Goal: Task Accomplishment & Management: Use online tool/utility

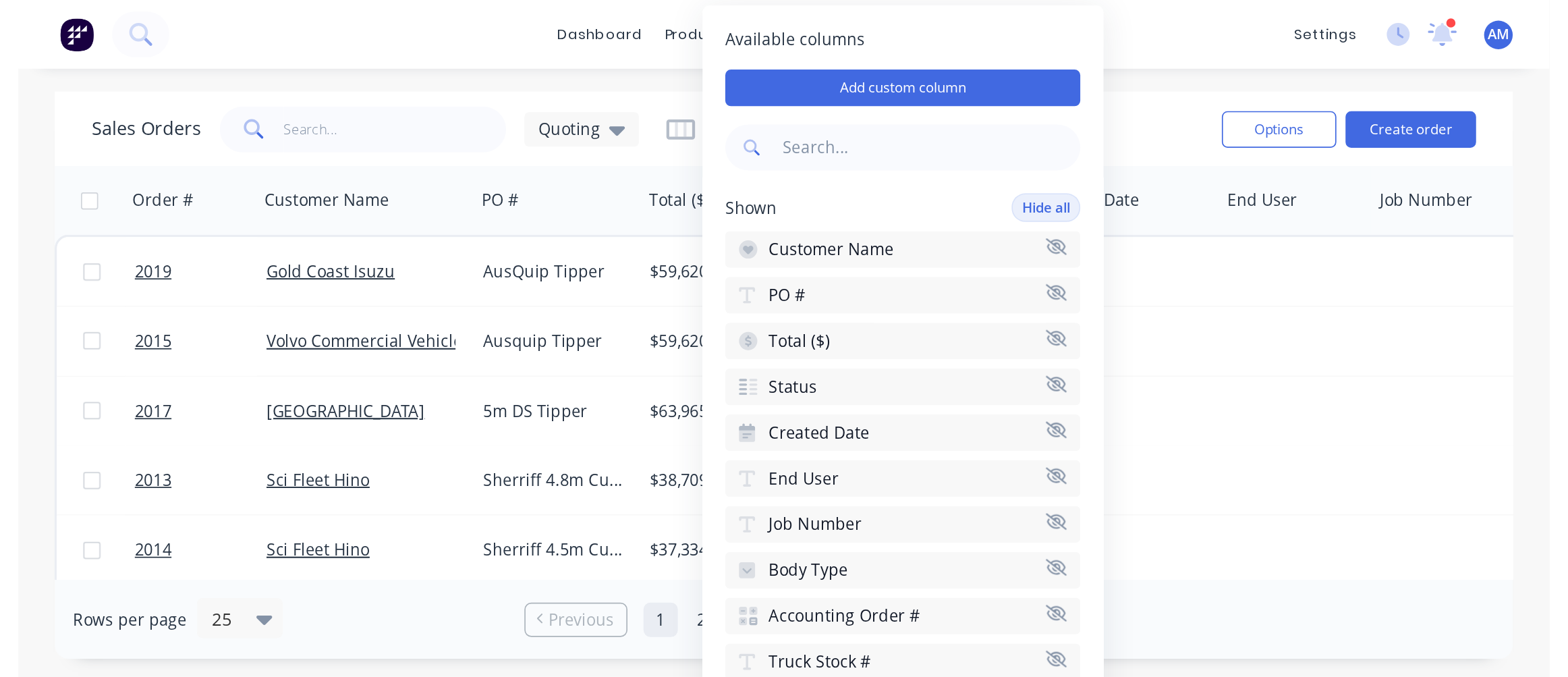
scroll to position [203, 0]
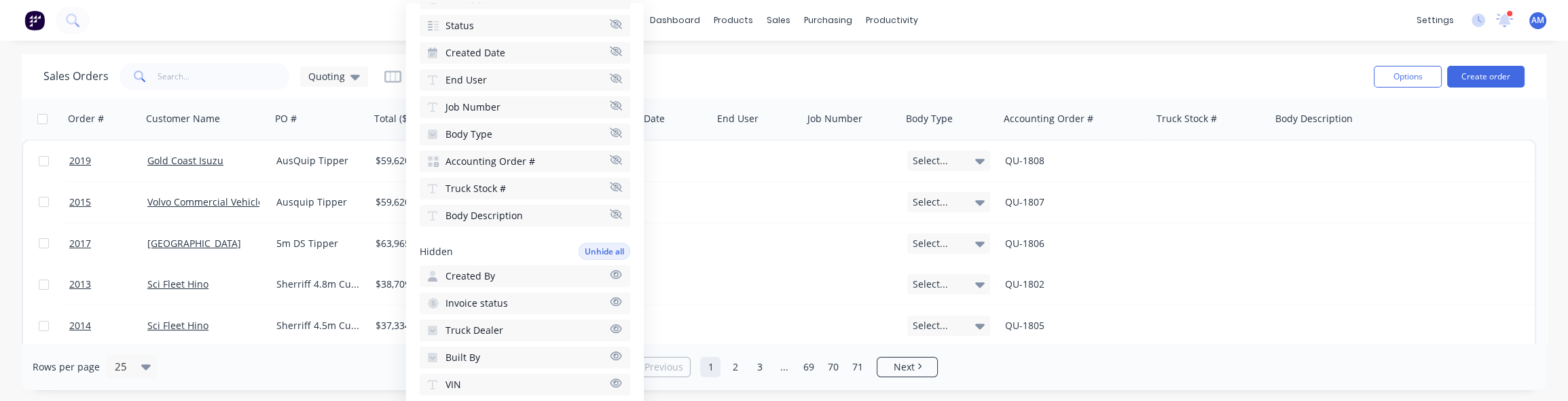
click at [806, 80] on div "Sales Orders Quoting" at bounding box center [703, 76] width 1320 height 34
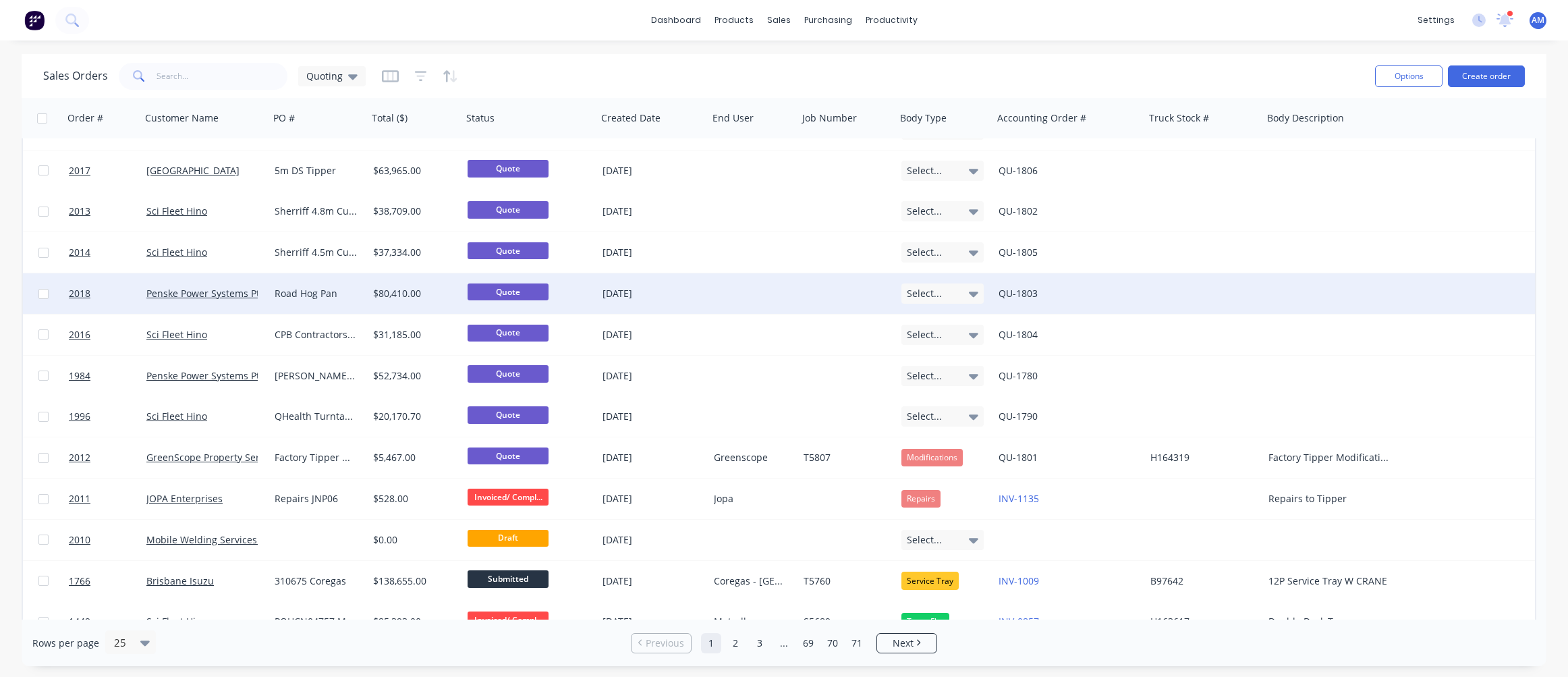
scroll to position [0, 0]
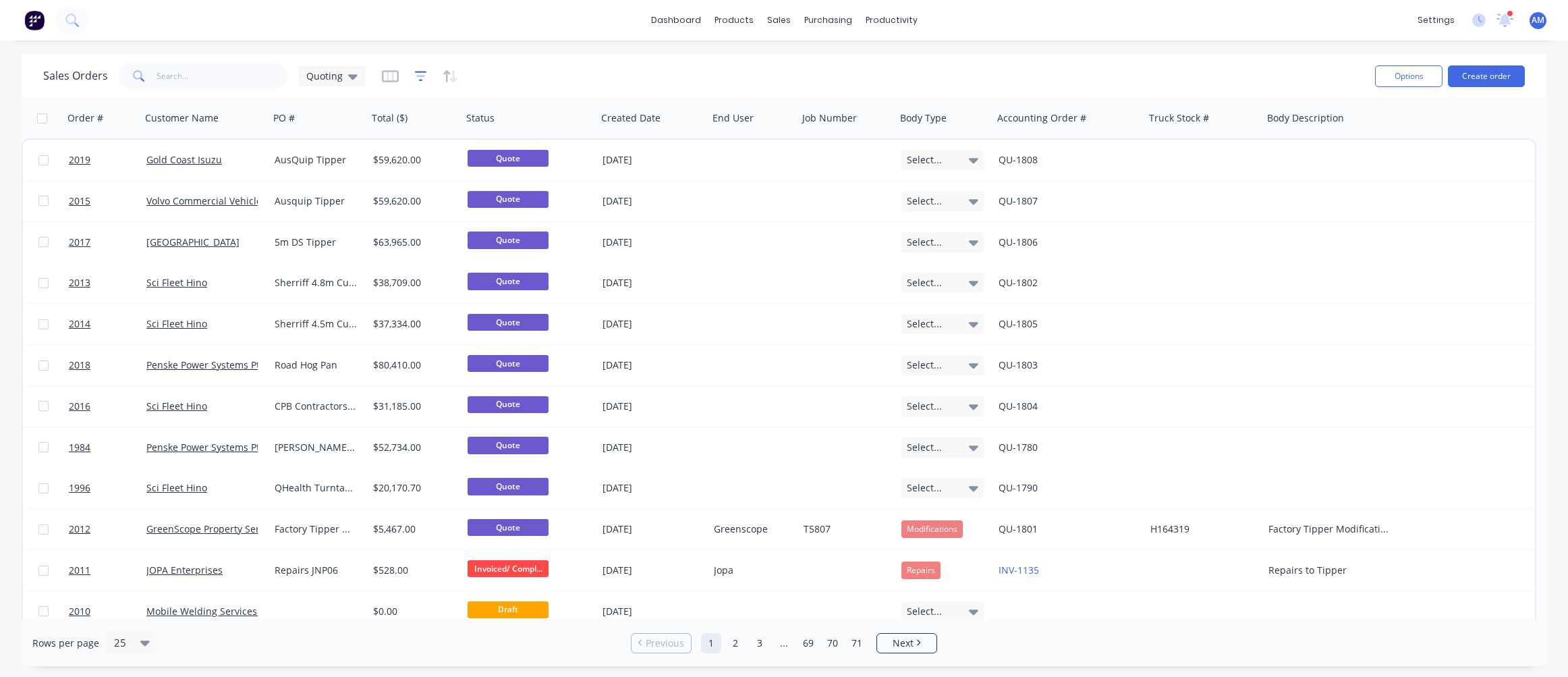
click at [418, 78] on icon "button" at bounding box center [421, 77] width 12 height 14
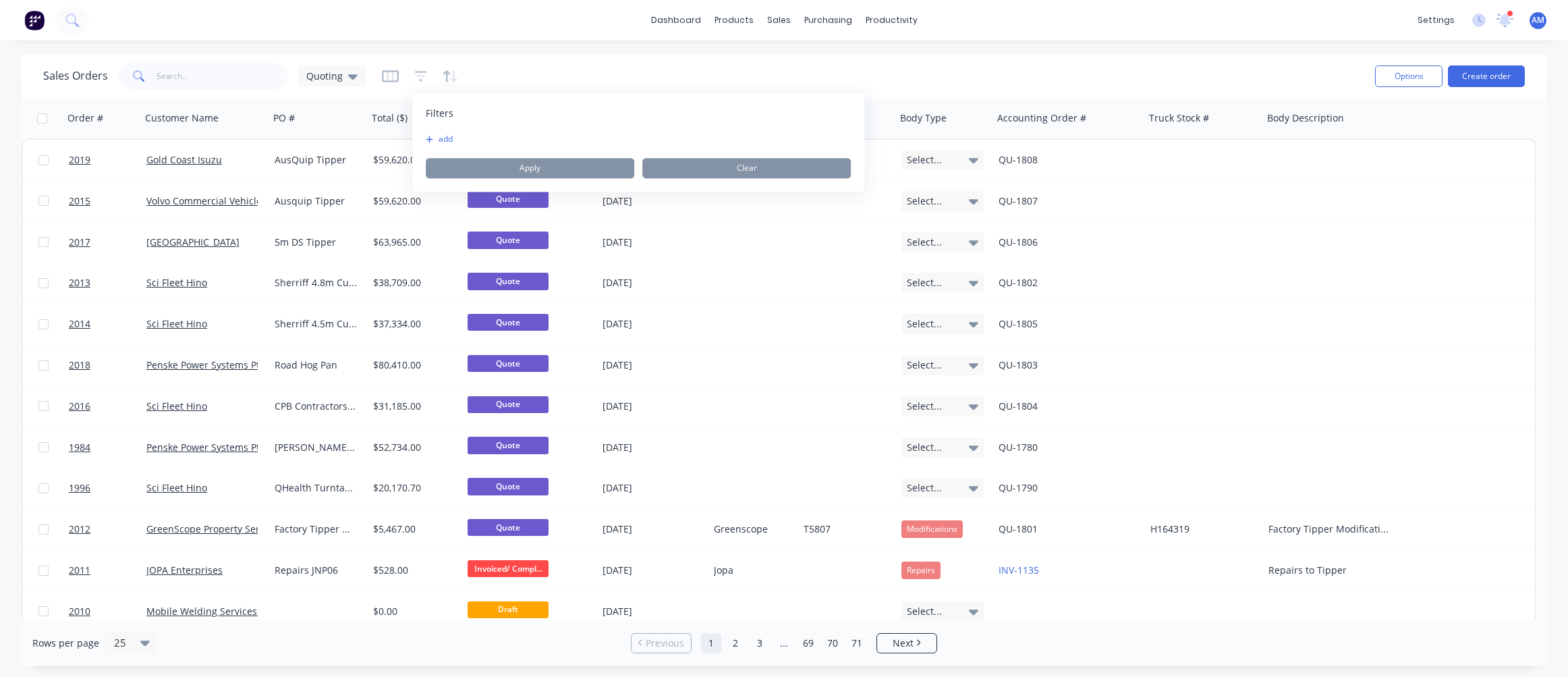
click at [444, 137] on button "add" at bounding box center [443, 139] width 33 height 11
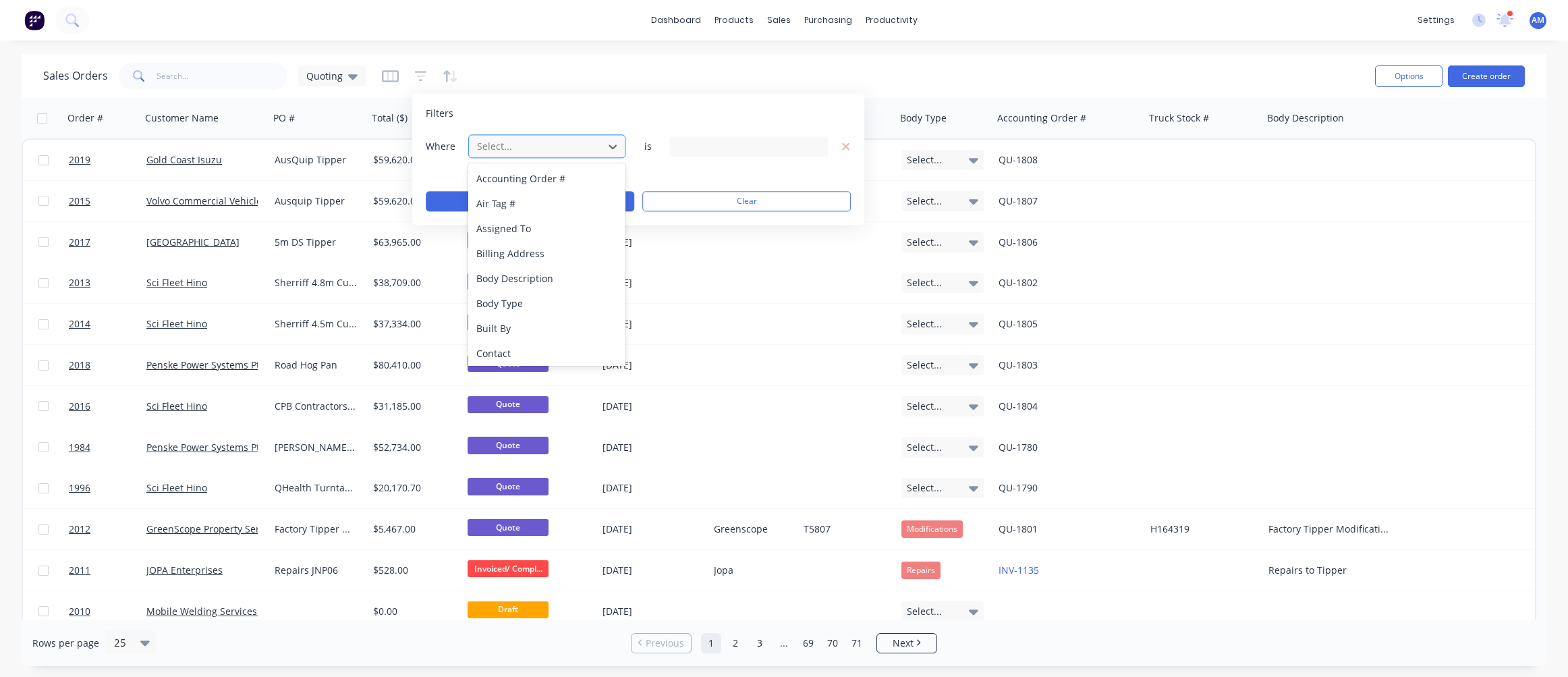
click at [519, 143] on div at bounding box center [536, 146] width 121 height 17
click at [507, 336] on div "Status" at bounding box center [547, 337] width 157 height 25
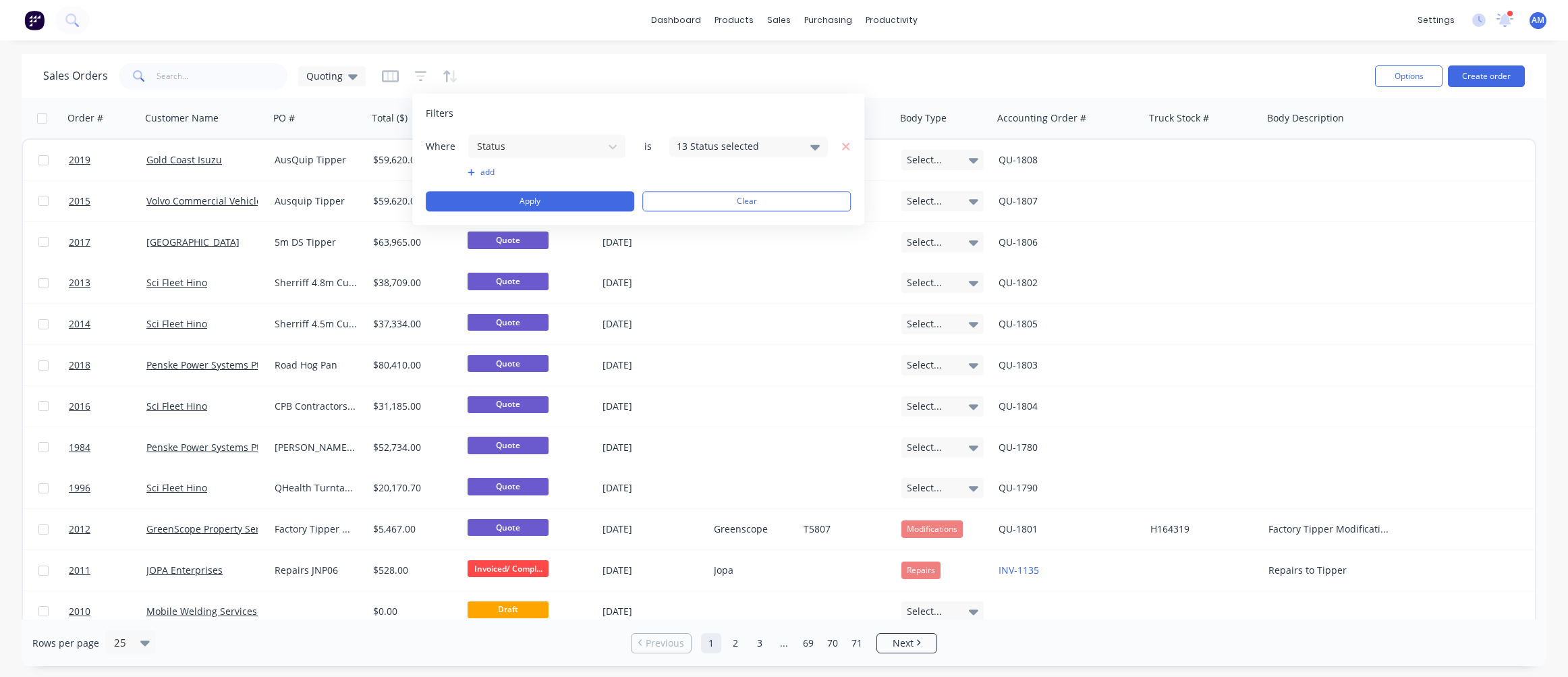
click at [731, 148] on div "13 Status selected" at bounding box center [737, 146] width 122 height 14
click at [721, 112] on div "Filters" at bounding box center [639, 113] width 425 height 14
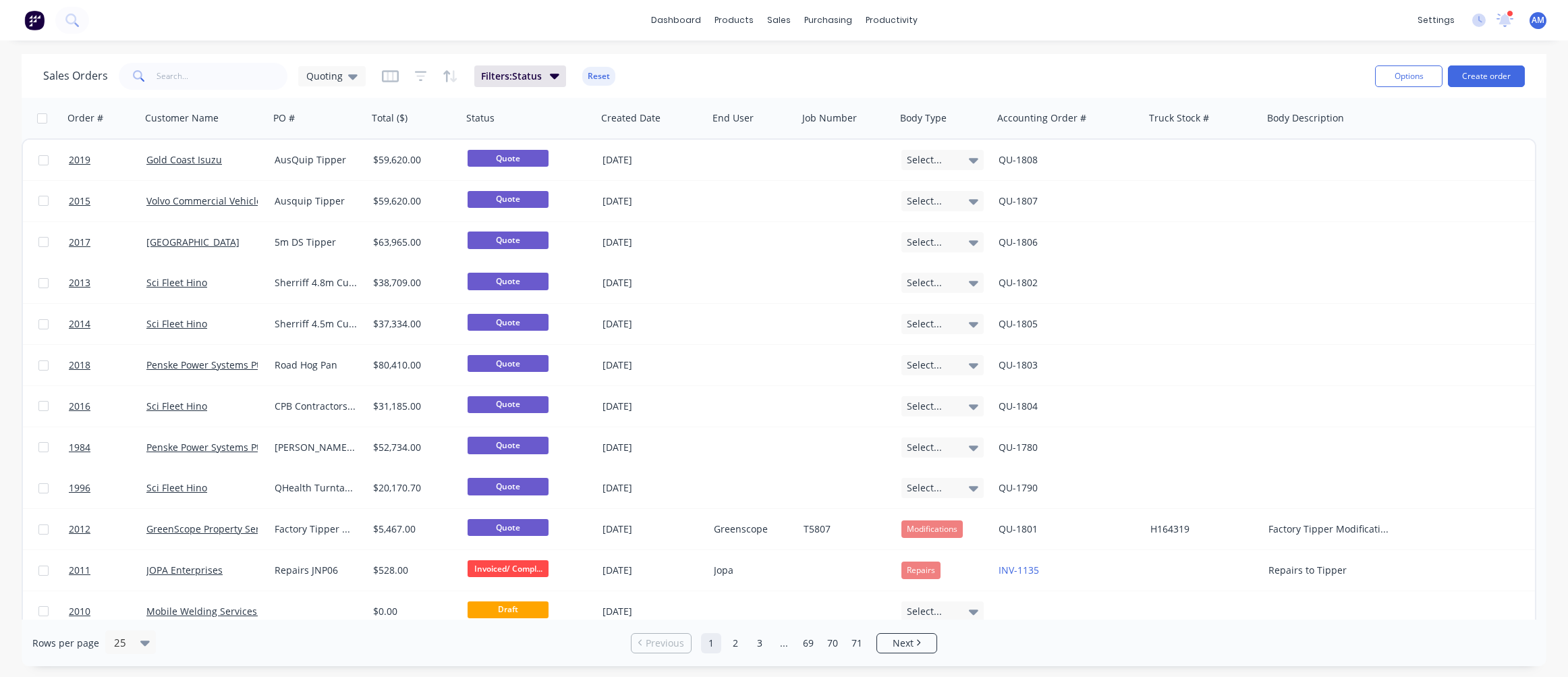
click at [721, 77] on div "Sales Orders Quoting Filters: Status Reset" at bounding box center [704, 76] width 1321 height 33
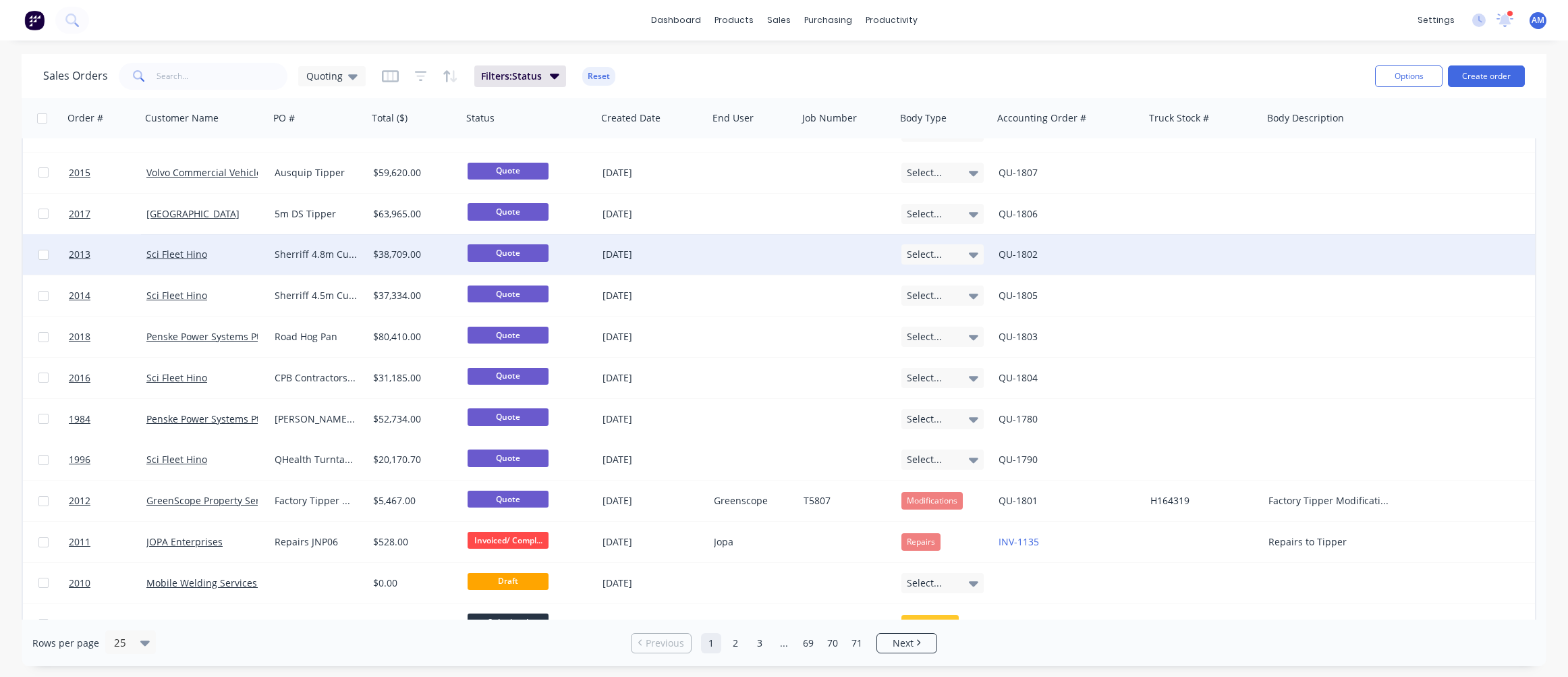
scroll to position [0, 0]
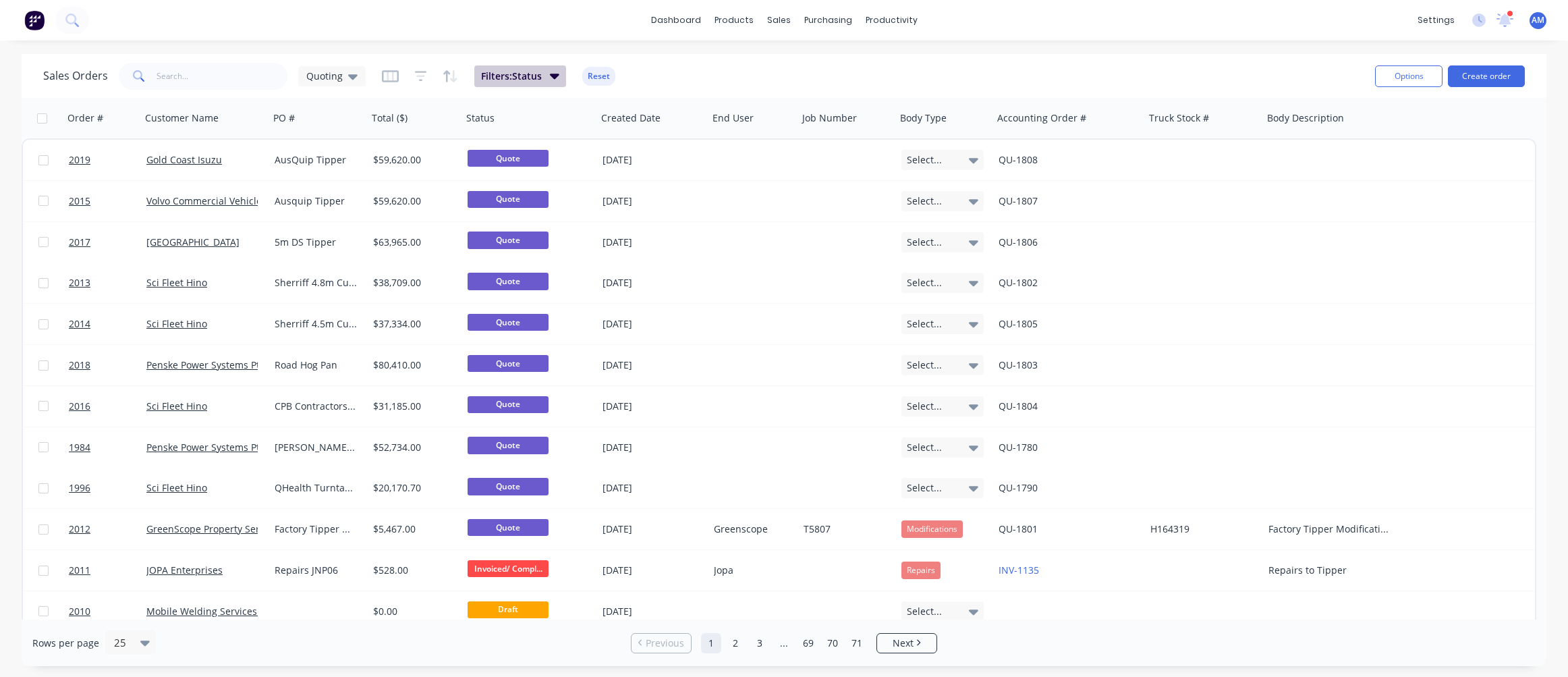
click at [552, 78] on icon "button" at bounding box center [554, 76] width 9 height 5
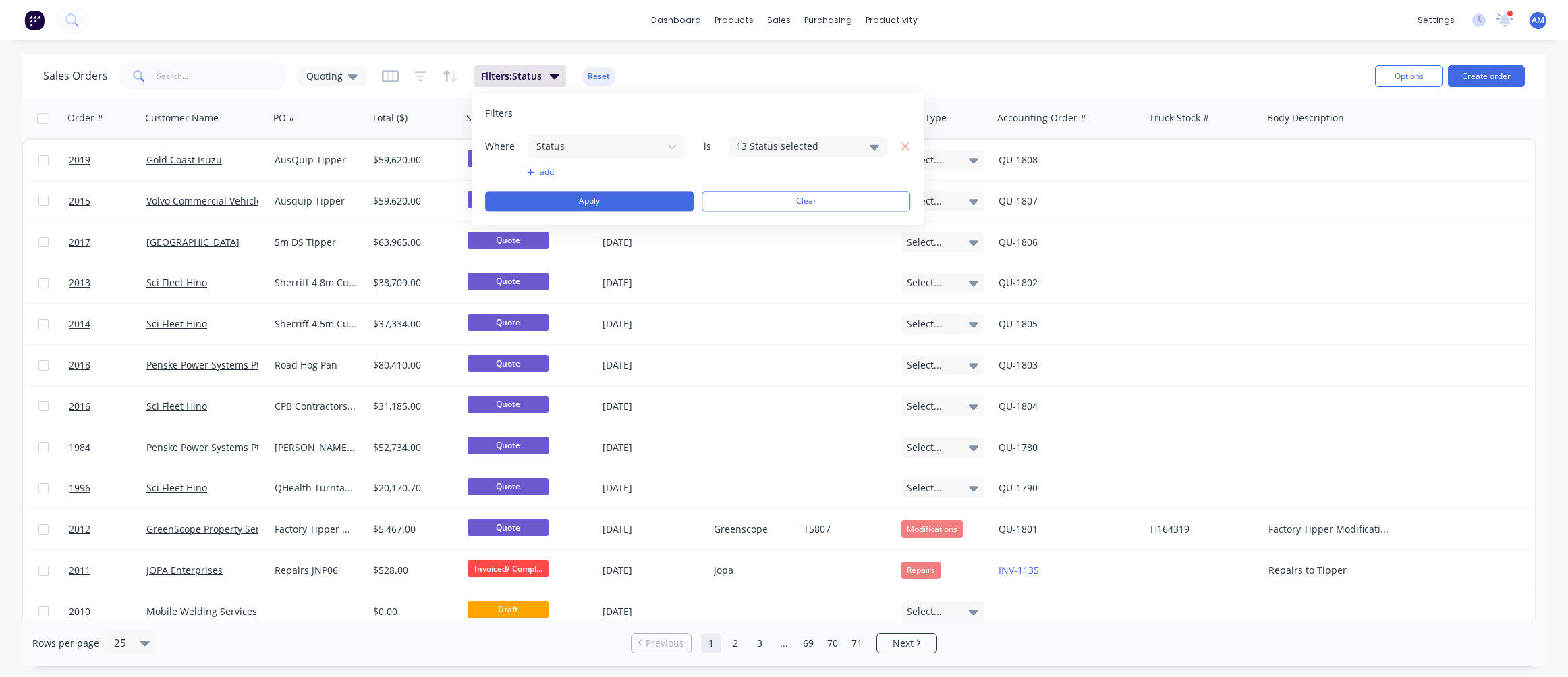
click at [828, 142] on div "13 Status selected" at bounding box center [797, 146] width 122 height 14
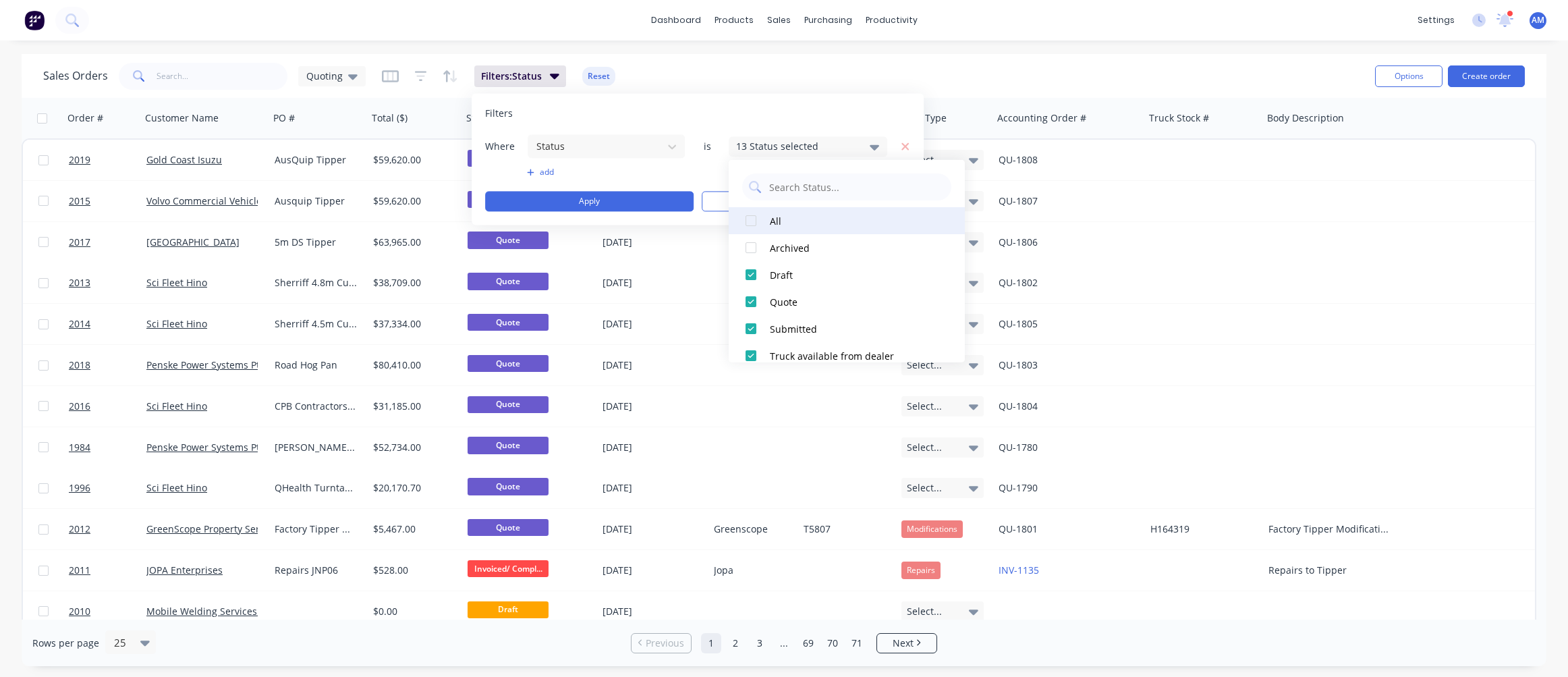
click at [754, 217] on div at bounding box center [751, 221] width 27 height 27
click at [753, 217] on div at bounding box center [751, 221] width 27 height 27
click at [756, 274] on div at bounding box center [751, 275] width 27 height 27
click at [749, 301] on div at bounding box center [751, 302] width 27 height 27
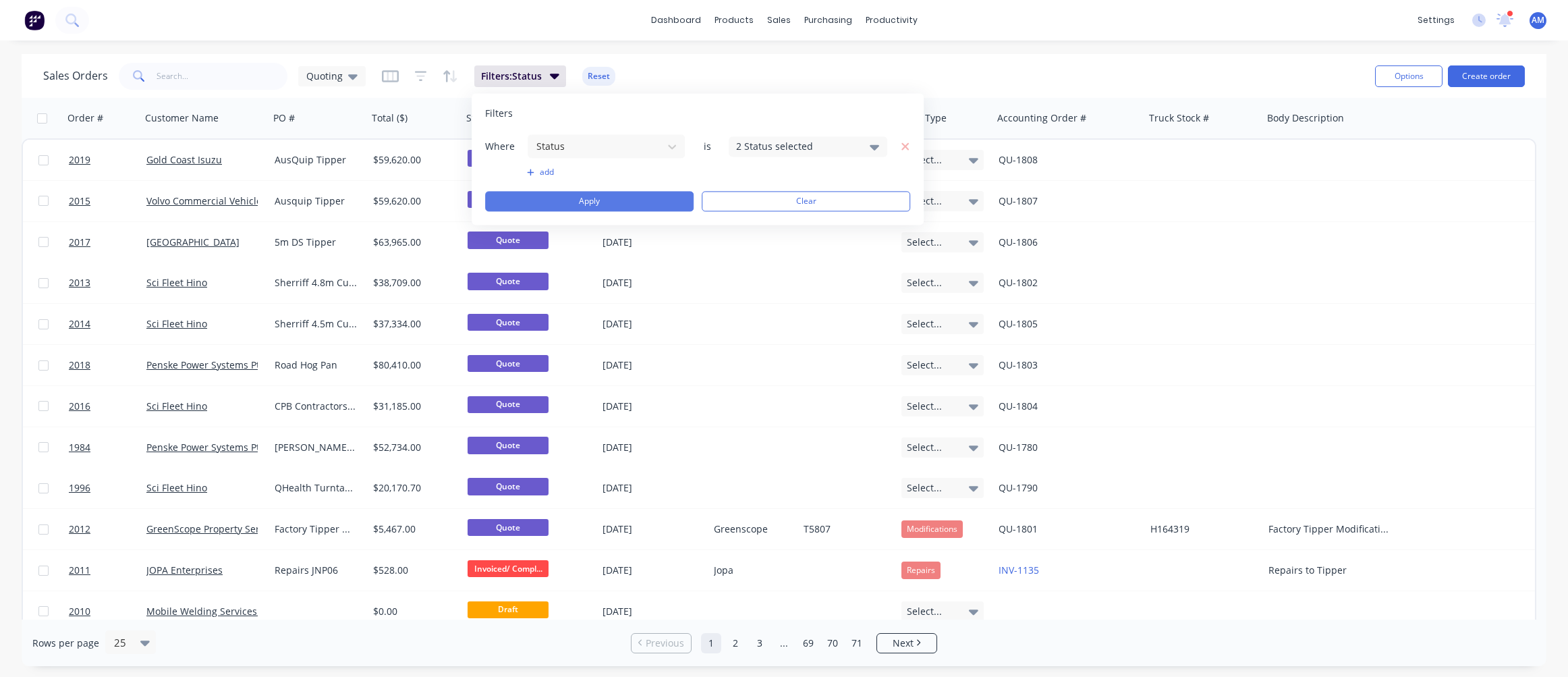
click at [675, 203] on button "Apply" at bounding box center [589, 201] width 209 height 21
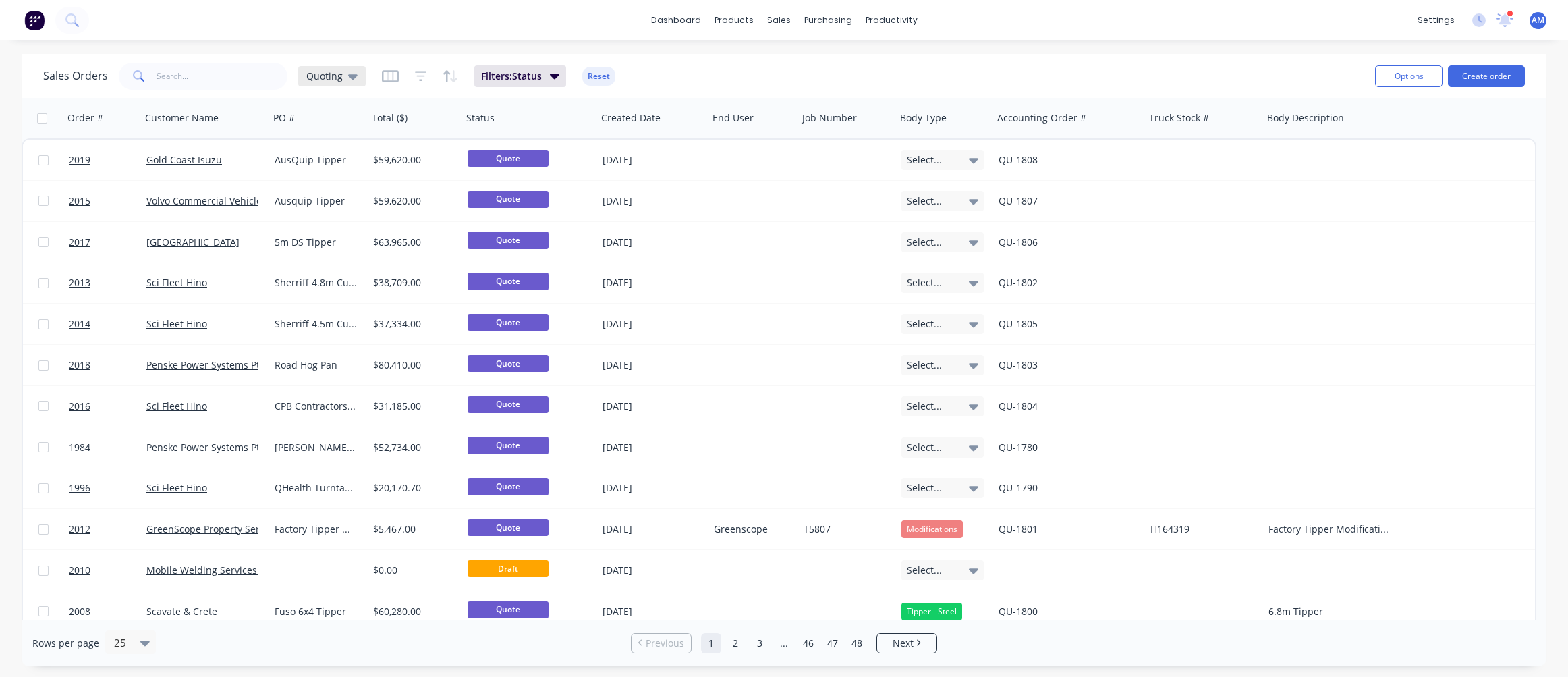
click at [349, 76] on icon at bounding box center [353, 77] width 9 height 5
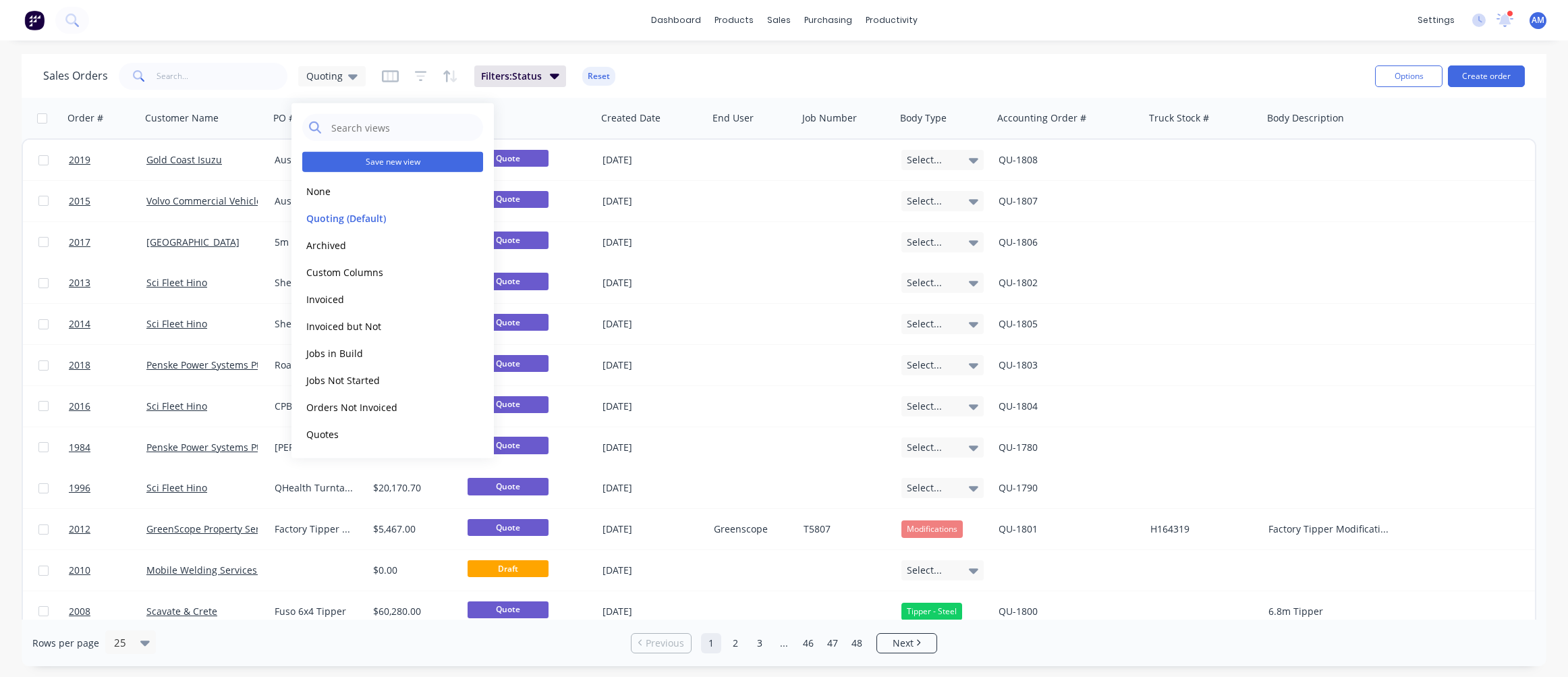
click at [386, 157] on button "Save new view" at bounding box center [393, 162] width 181 height 21
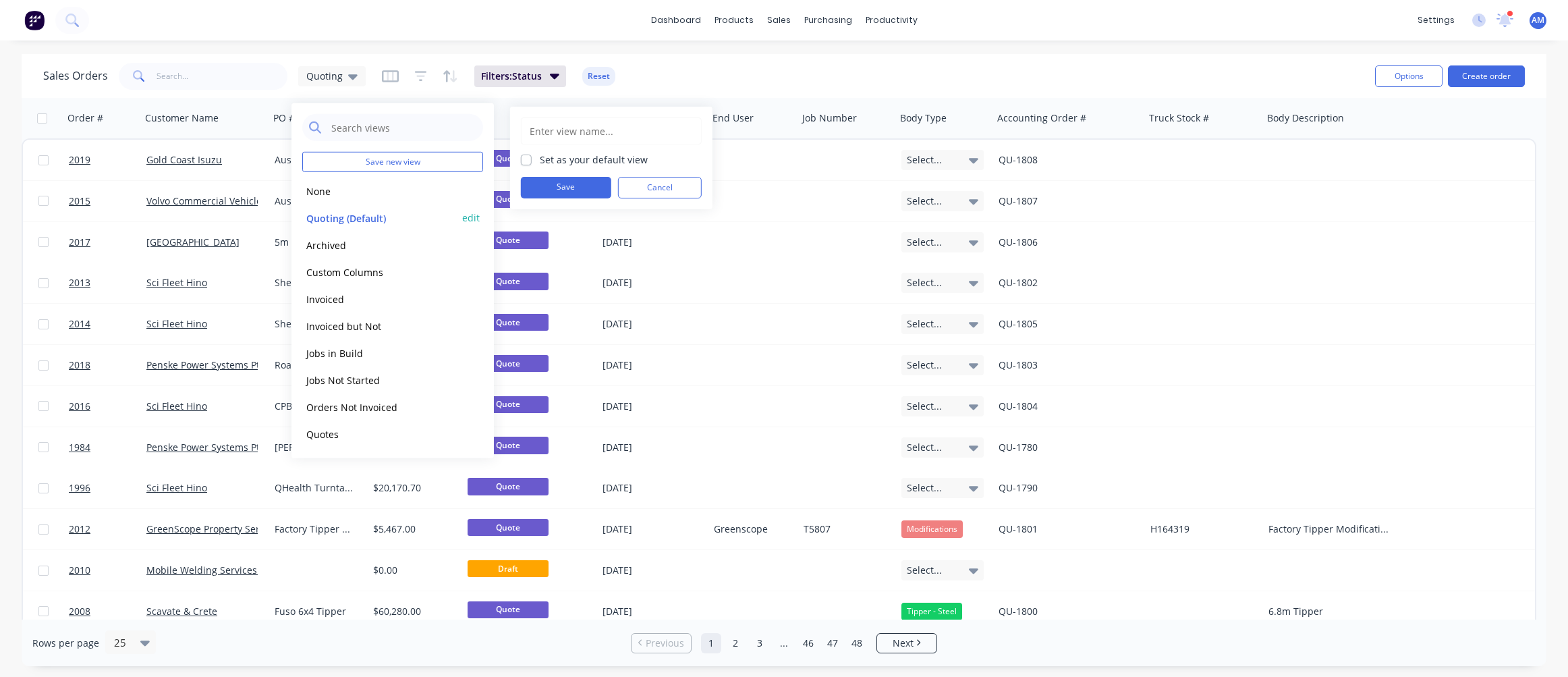
click at [466, 217] on button "edit" at bounding box center [471, 217] width 17 height 14
click at [559, 189] on button "Update" at bounding box center [566, 188] width 90 height 21
click at [724, 81] on div "Sales Orders Quoting Filters: Status Reset" at bounding box center [704, 76] width 1321 height 33
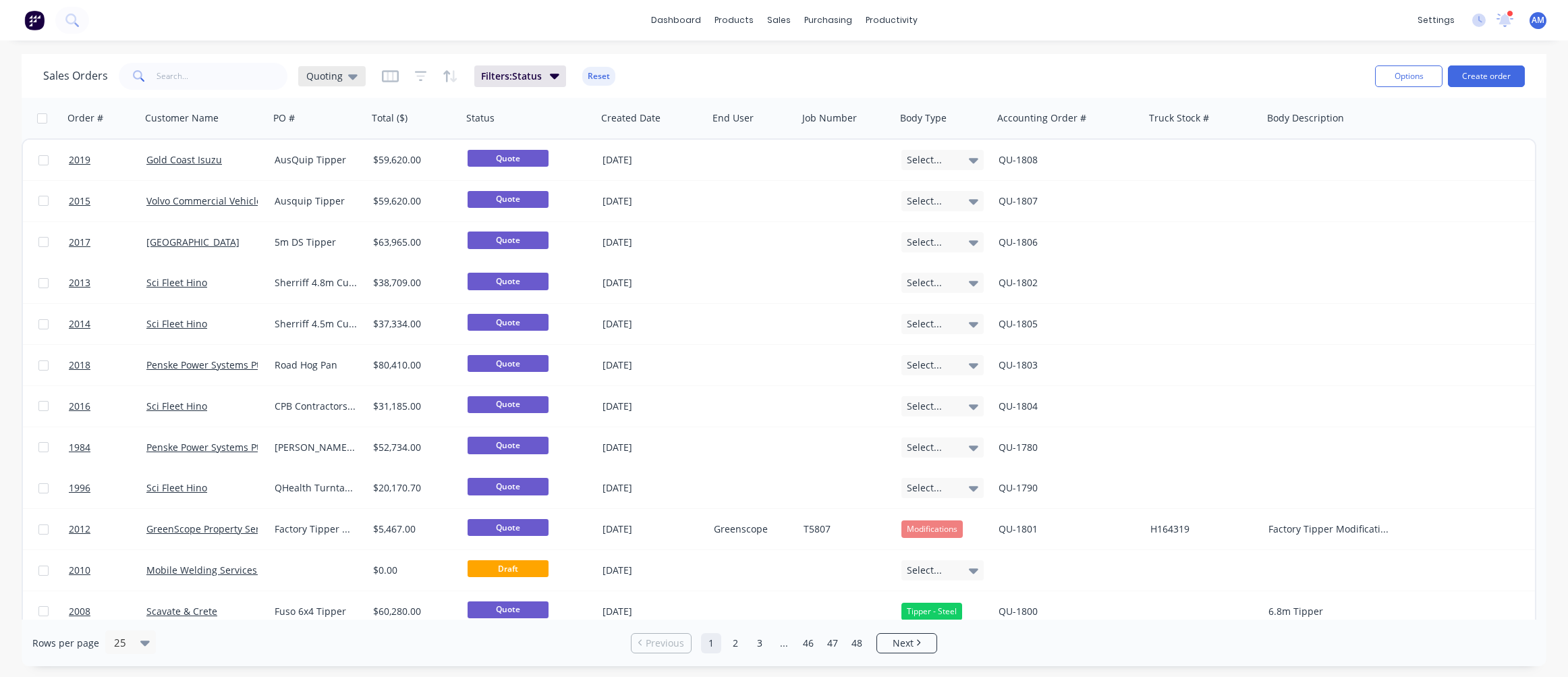
click at [354, 77] on icon at bounding box center [353, 77] width 9 height 15
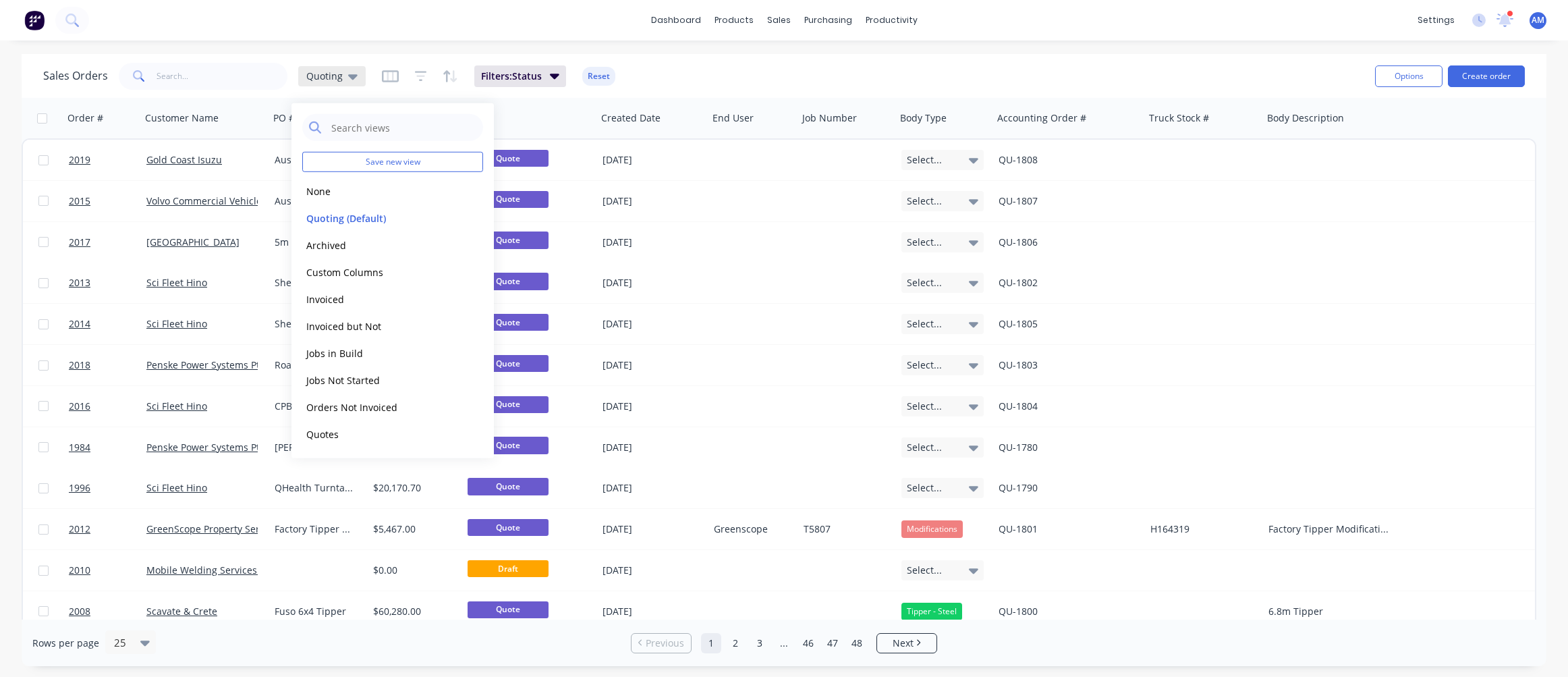
click at [354, 77] on icon at bounding box center [353, 77] width 9 height 15
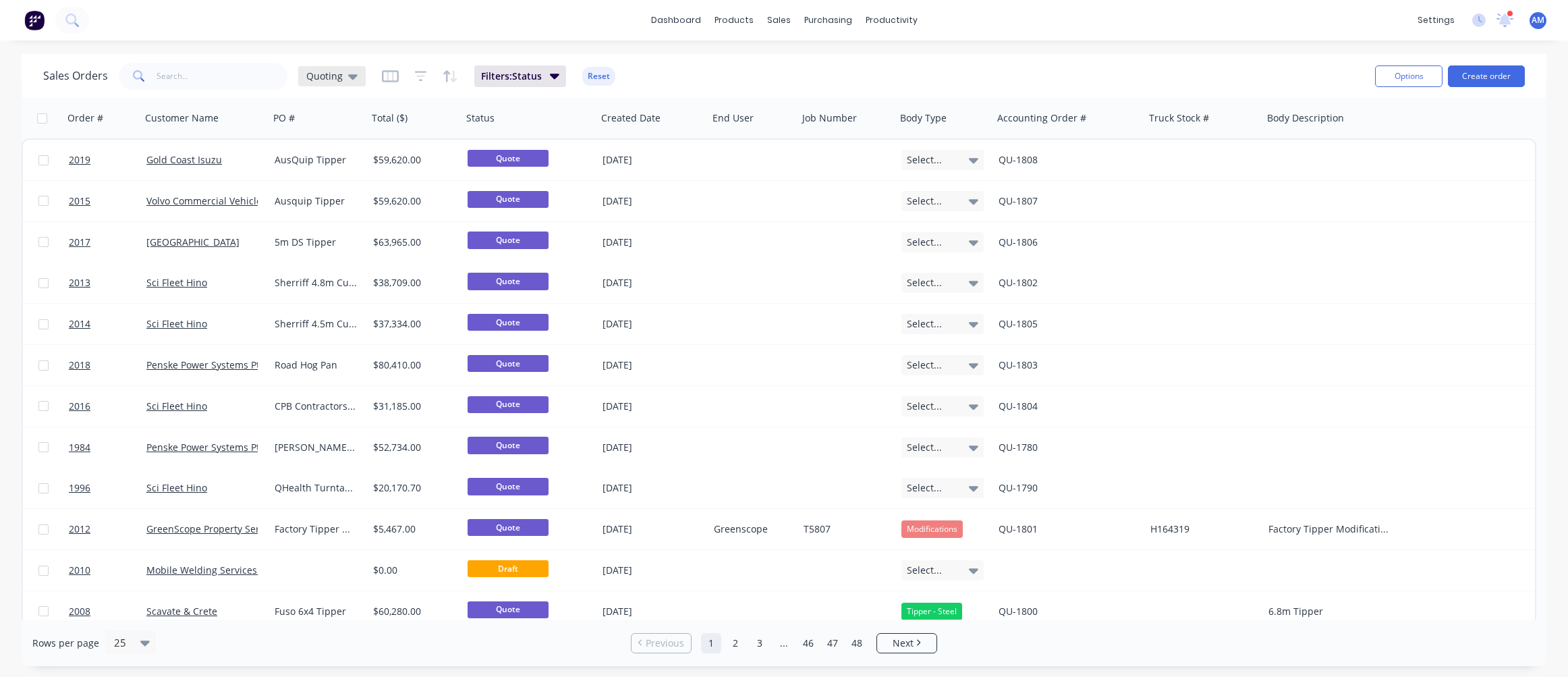
click at [354, 77] on icon at bounding box center [353, 77] width 9 height 15
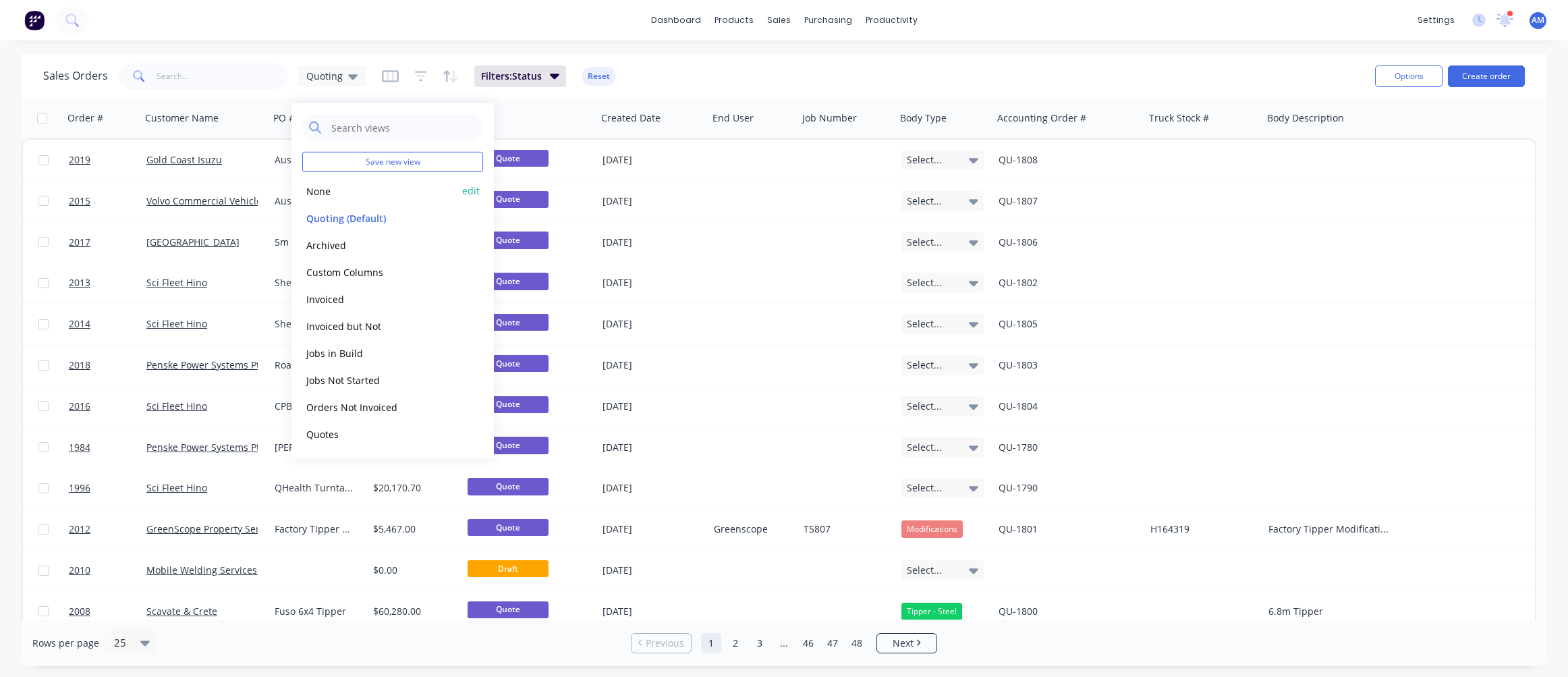
click at [318, 186] on button "None" at bounding box center [379, 191] width 154 height 15
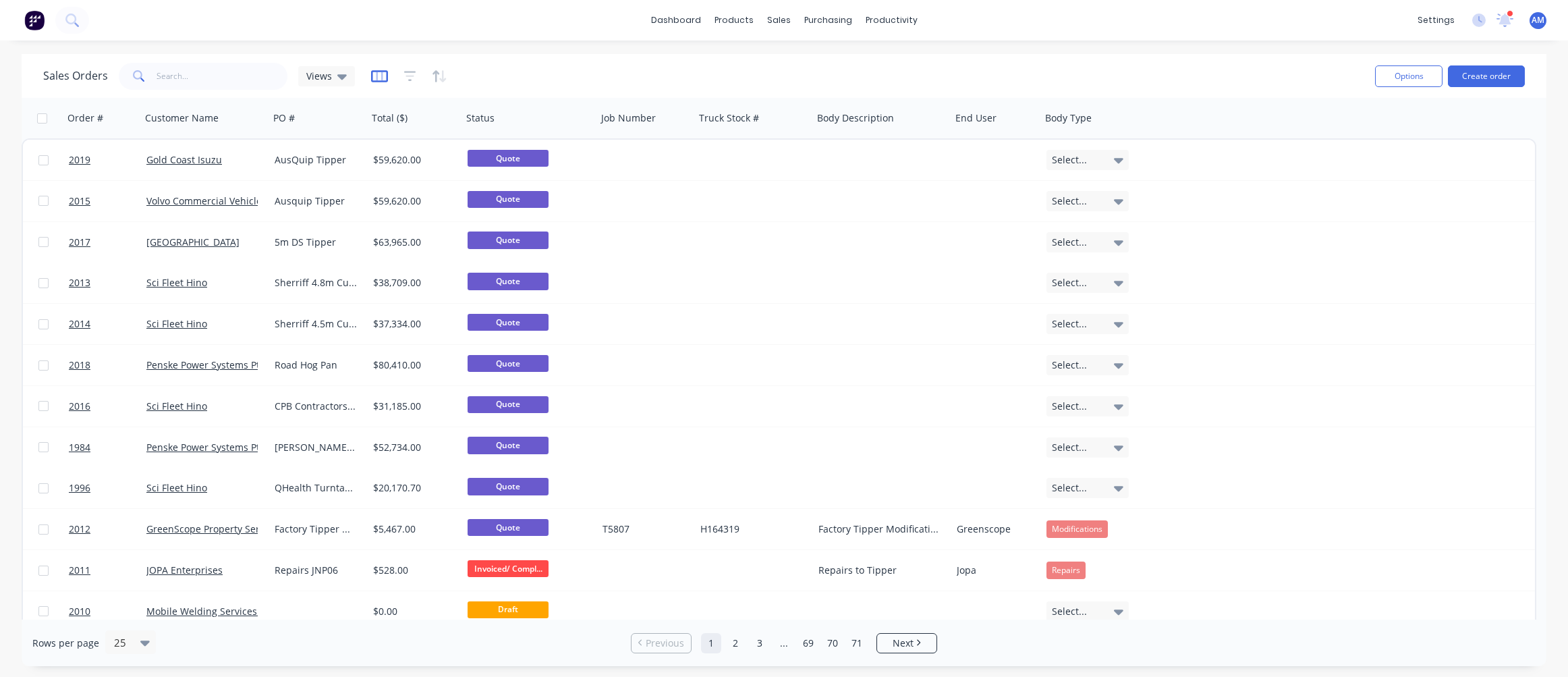
click at [383, 74] on icon "button" at bounding box center [380, 77] width 17 height 14
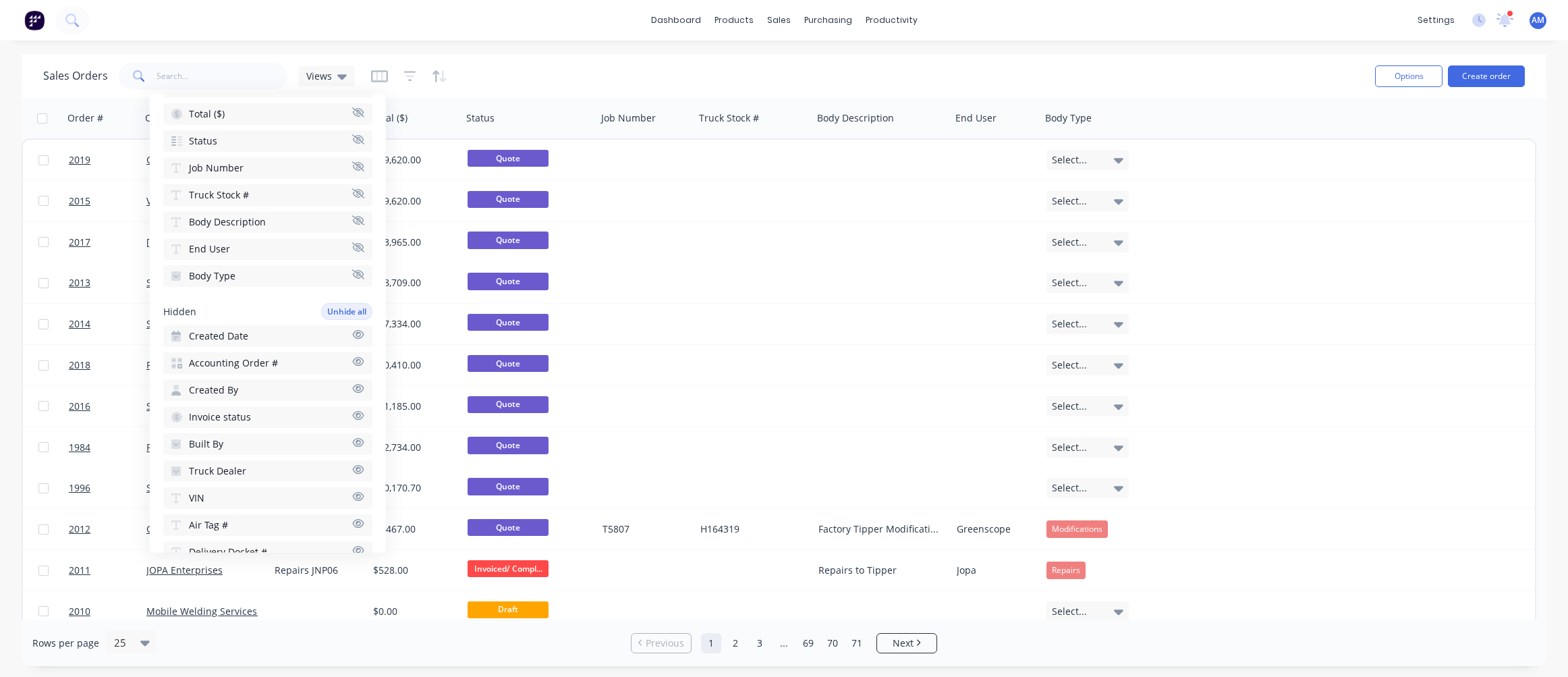
scroll to position [203, 0]
click at [285, 327] on button "Accounting Order #" at bounding box center [268, 337] width 210 height 21
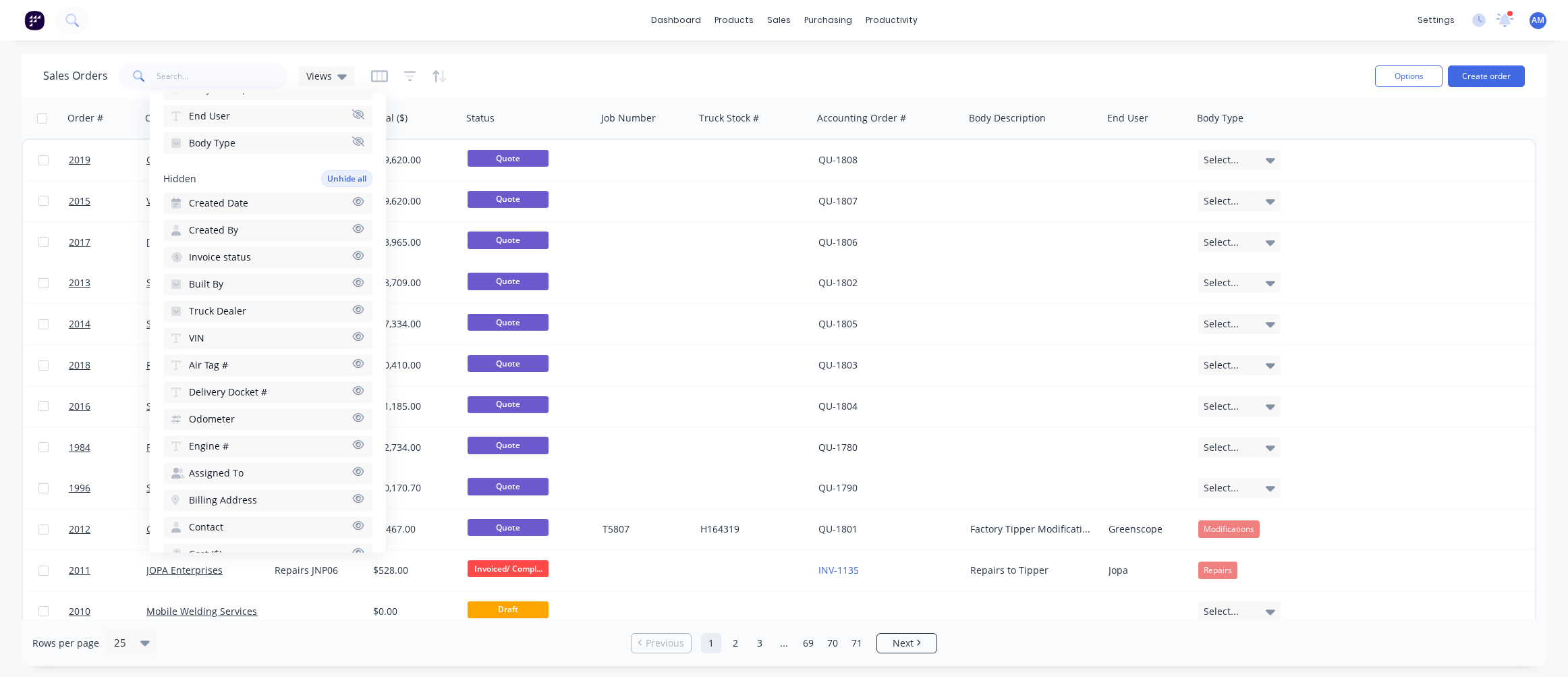
scroll to position [337, 0]
click at [277, 301] on button "Truck Dealer" at bounding box center [268, 311] width 210 height 21
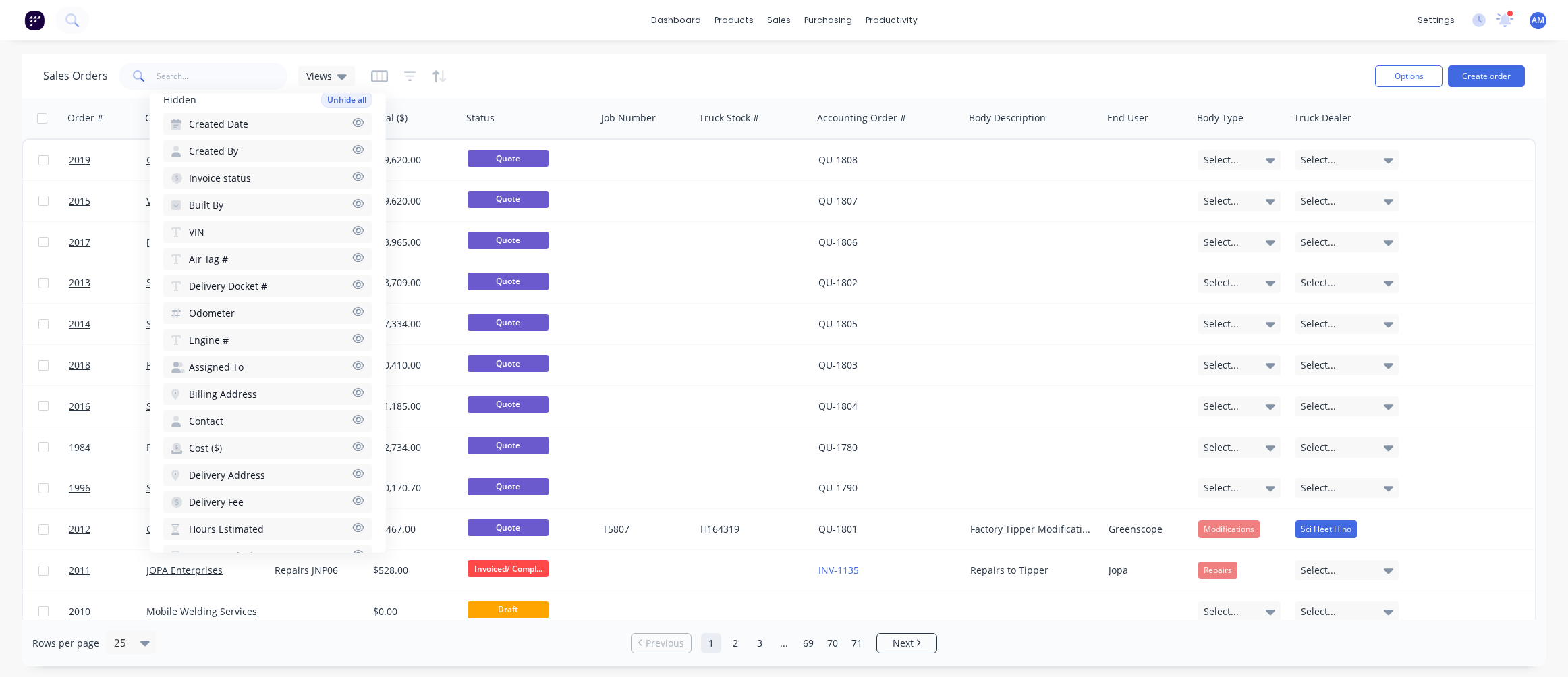
scroll to position [473, 0]
click at [292, 245] on button "Delivery Docket #" at bounding box center [268, 256] width 210 height 21
click at [324, 198] on button "Invoice status" at bounding box center [268, 207] width 210 height 21
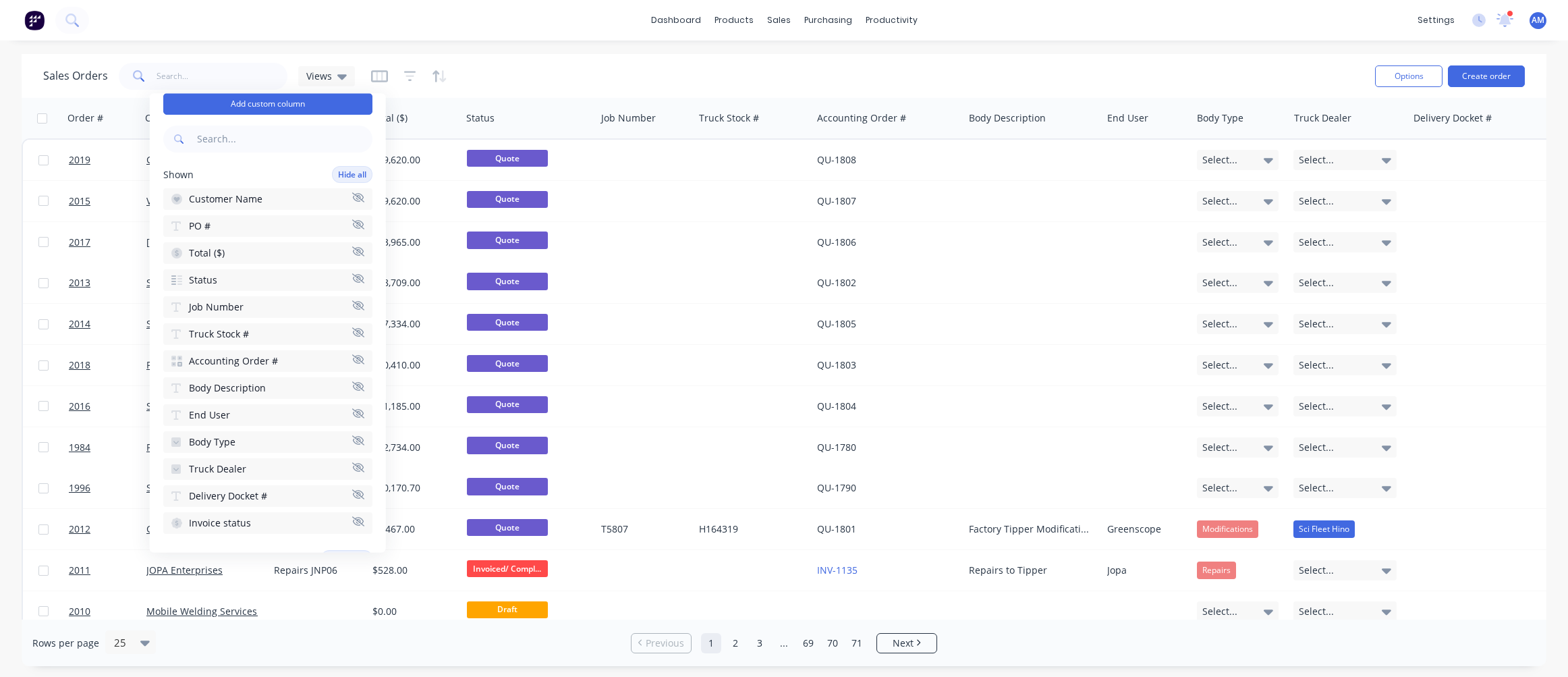
scroll to position [68, 0]
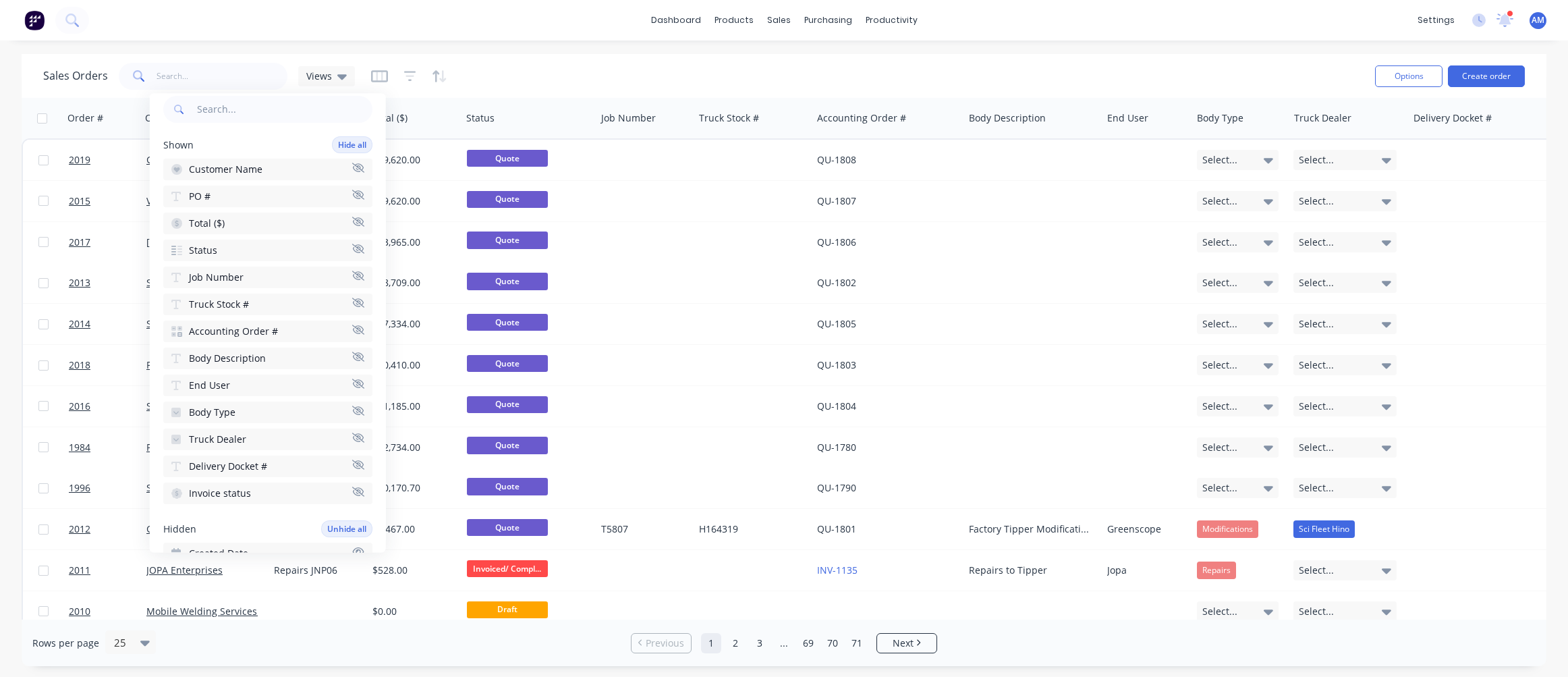
click at [677, 64] on div "Sales Orders Views" at bounding box center [704, 76] width 1321 height 33
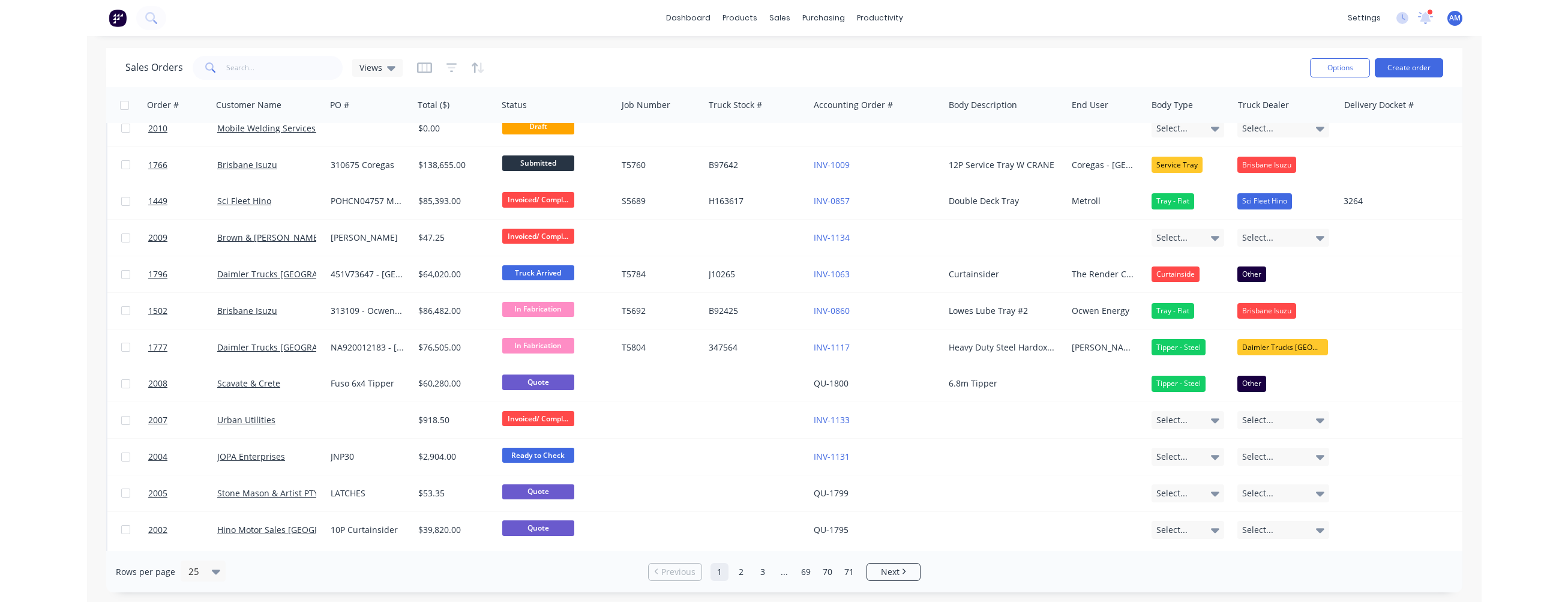
scroll to position [480, 0]
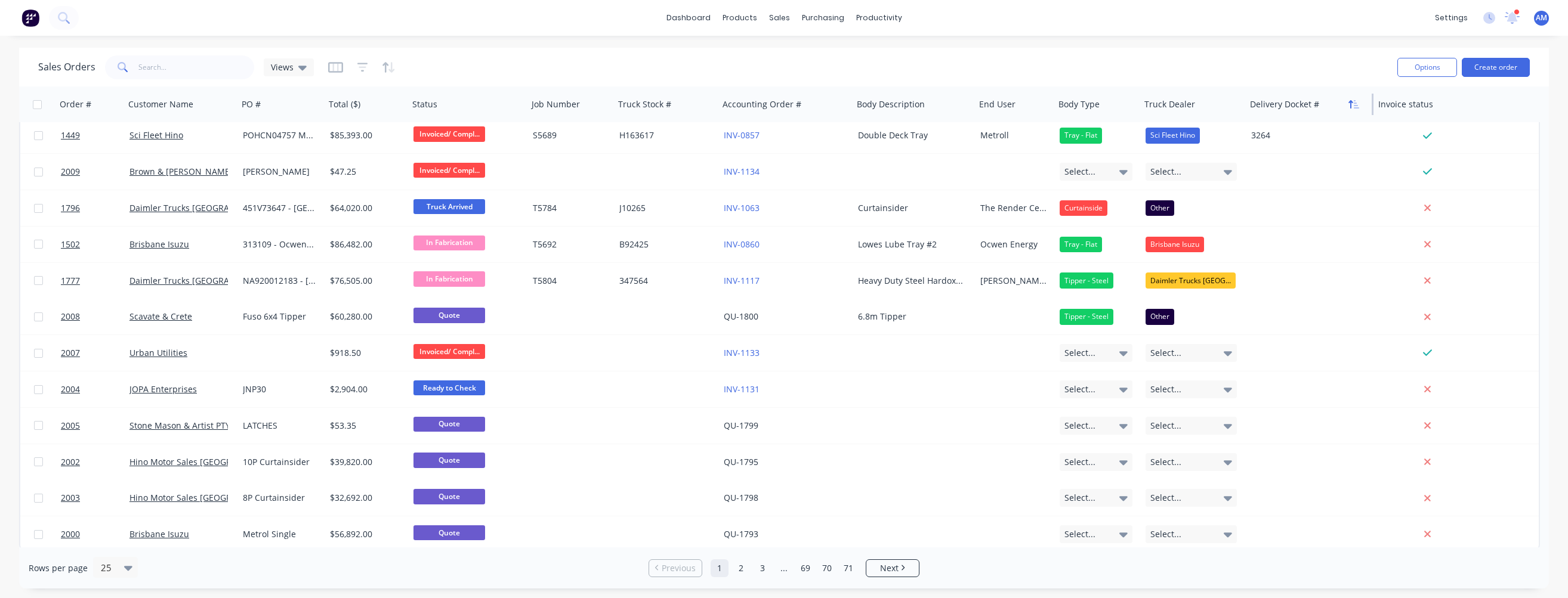
drag, startPoint x: 1381, startPoint y: 99, endPoint x: 1346, endPoint y: 102, distance: 35.1
click at [797, 101] on div "Delivery Docket #" at bounding box center [1309, 104] width 128 height 36
drag, startPoint x: 1482, startPoint y: 99, endPoint x: 1443, endPoint y: 105, distance: 39.5
click at [797, 105] on div "Invoice status" at bounding box center [1428, 104] width 110 height 36
drag, startPoint x: 850, startPoint y: 102, endPoint x: 821, endPoint y: 105, distance: 29.2
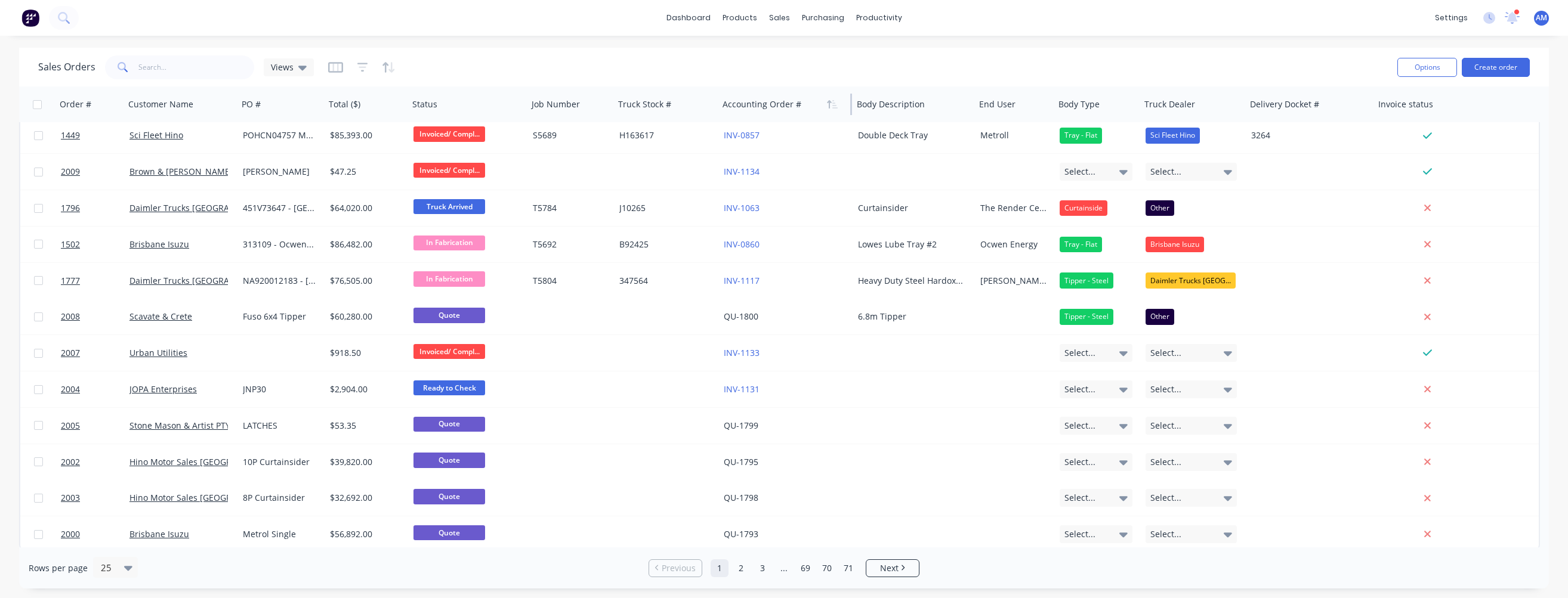
click at [797, 105] on div "Accounting Order #" at bounding box center [785, 104] width 134 height 36
drag, startPoint x: 716, startPoint y: 99, endPoint x: 695, endPoint y: 99, distance: 21.0
click at [695, 99] on div "Truck Stock #" at bounding box center [666, 104] width 105 height 36
drag, startPoint x: 716, startPoint y: 105, endPoint x: 697, endPoint y: 105, distance: 19.0
click at [697, 105] on div "Truck Stock #" at bounding box center [666, 104] width 105 height 36
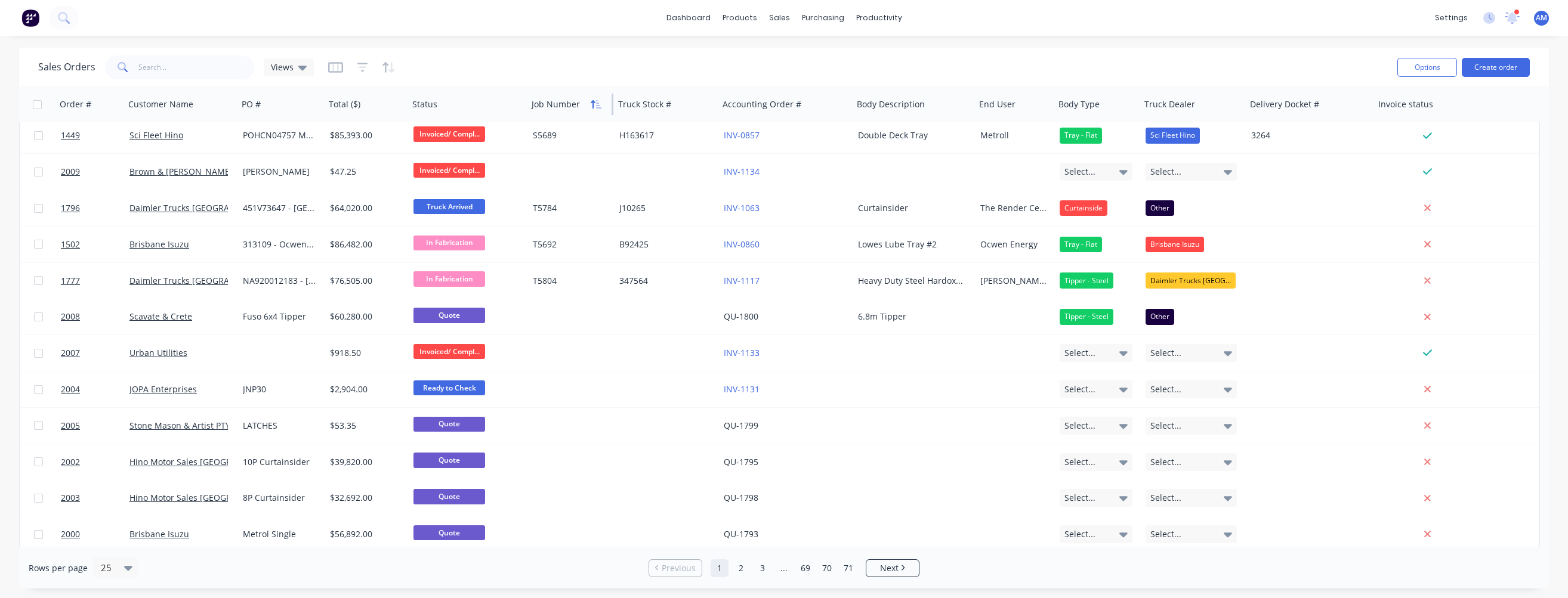
drag, startPoint x: 612, startPoint y: 99, endPoint x: 599, endPoint y: 100, distance: 13.0
click at [599, 99] on div "Job Number" at bounding box center [570, 104] width 87 height 36
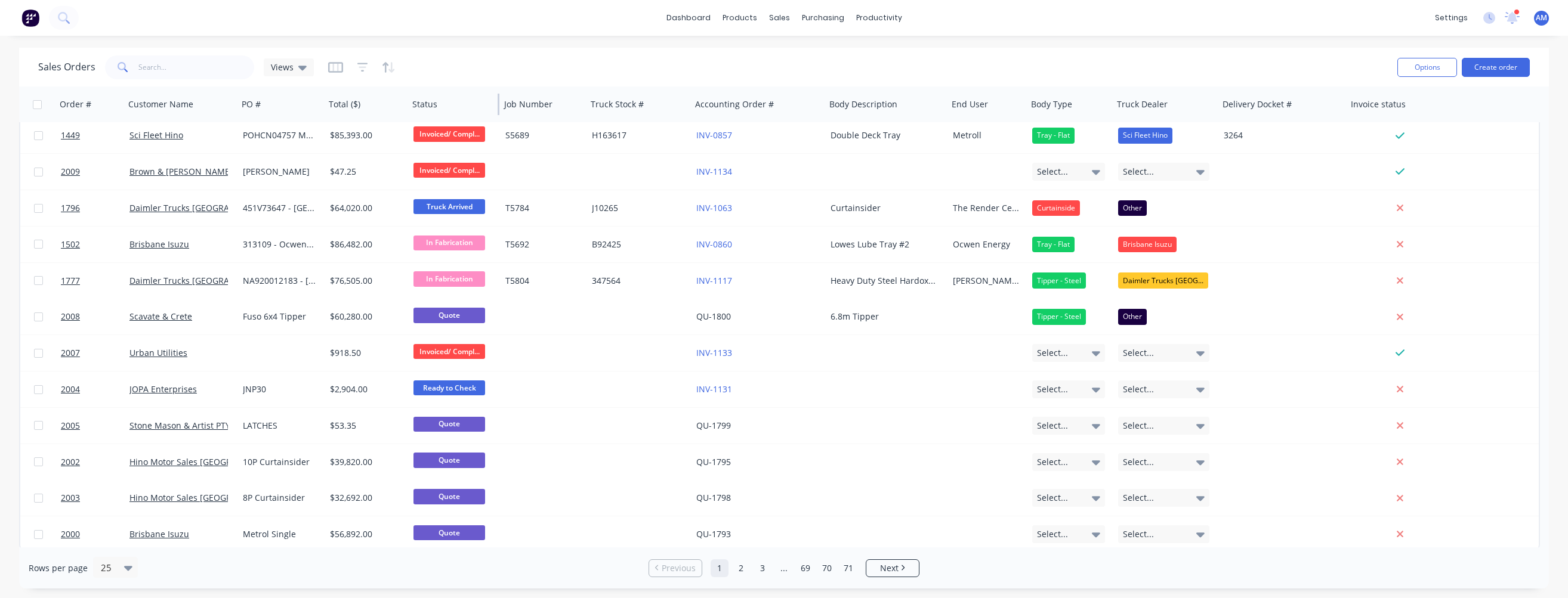
drag, startPoint x: 525, startPoint y: 102, endPoint x: 497, endPoint y: 102, distance: 28.0
click at [497, 102] on div at bounding box center [498, 105] width 2 height 21
click at [797, 102] on div "Body Description" at bounding box center [885, 104] width 122 height 36
drag, startPoint x: 945, startPoint y: 99, endPoint x: 981, endPoint y: 101, distance: 36.1
click at [797, 100] on div "Body Description" at bounding box center [885, 104] width 122 height 36
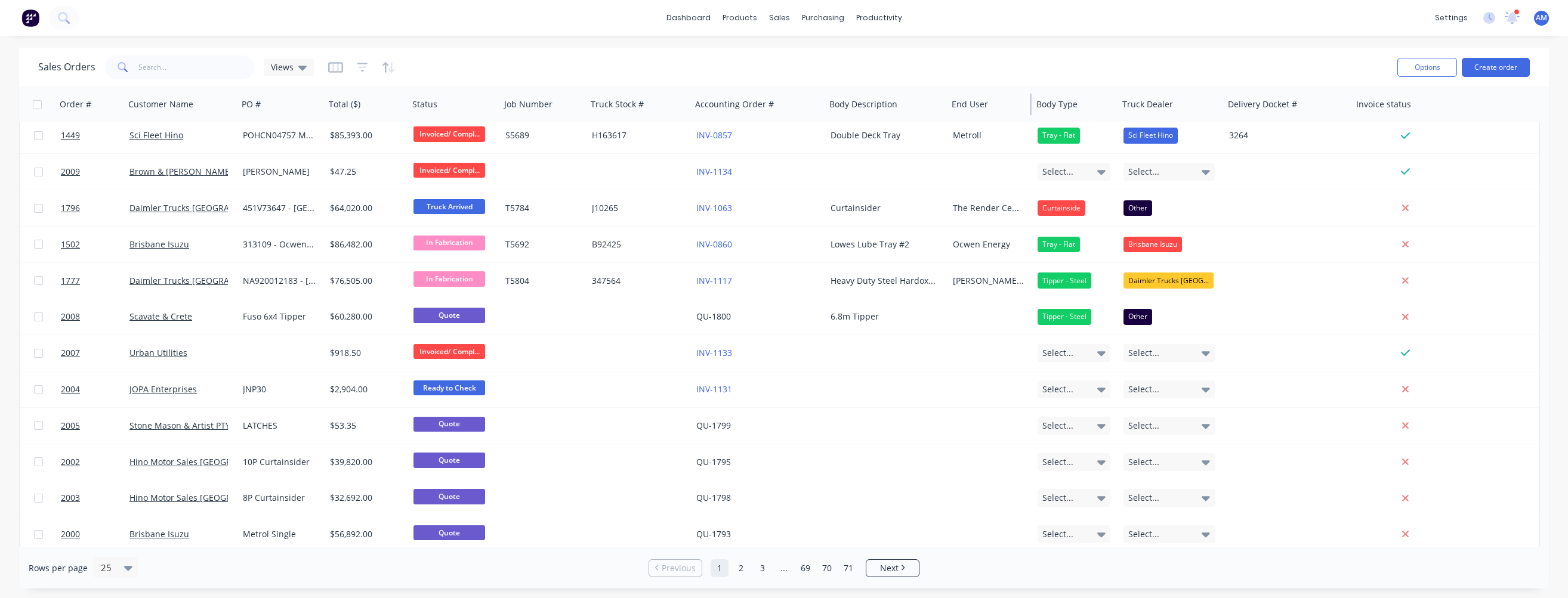
click at [797, 102] on div at bounding box center [1030, 105] width 2 height 21
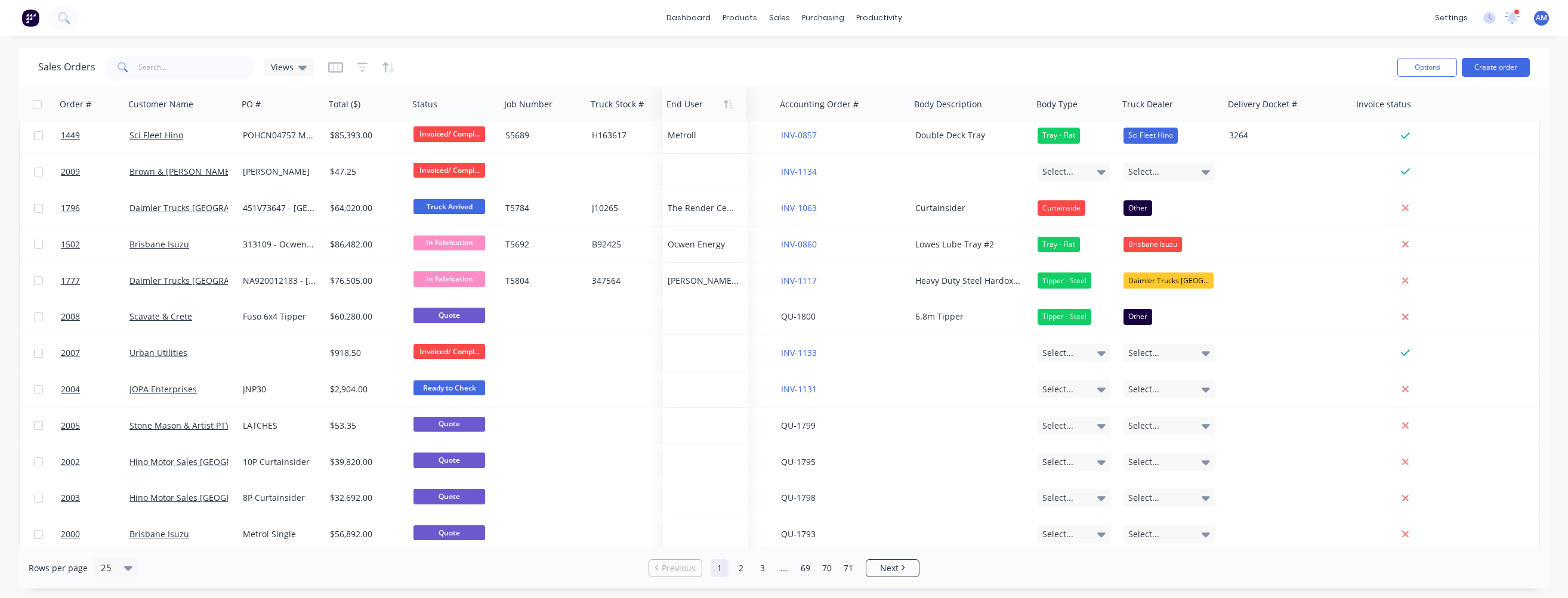
drag, startPoint x: 973, startPoint y: 105, endPoint x: 688, endPoint y: 102, distance: 285.0
click at [688, 102] on div at bounding box center [702, 105] width 72 height 24
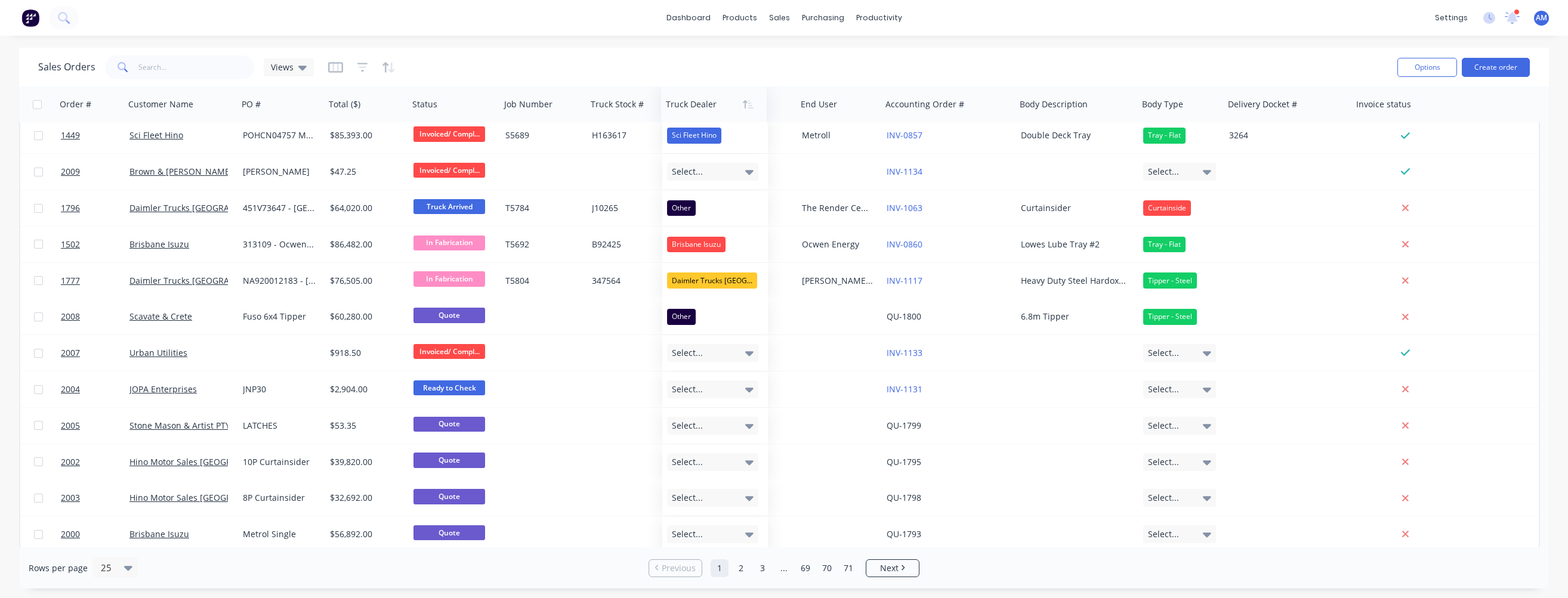
drag, startPoint x: 1150, startPoint y: 106, endPoint x: 694, endPoint y: 102, distance: 456.0
click at [694, 102] on div at bounding box center [712, 105] width 91 height 24
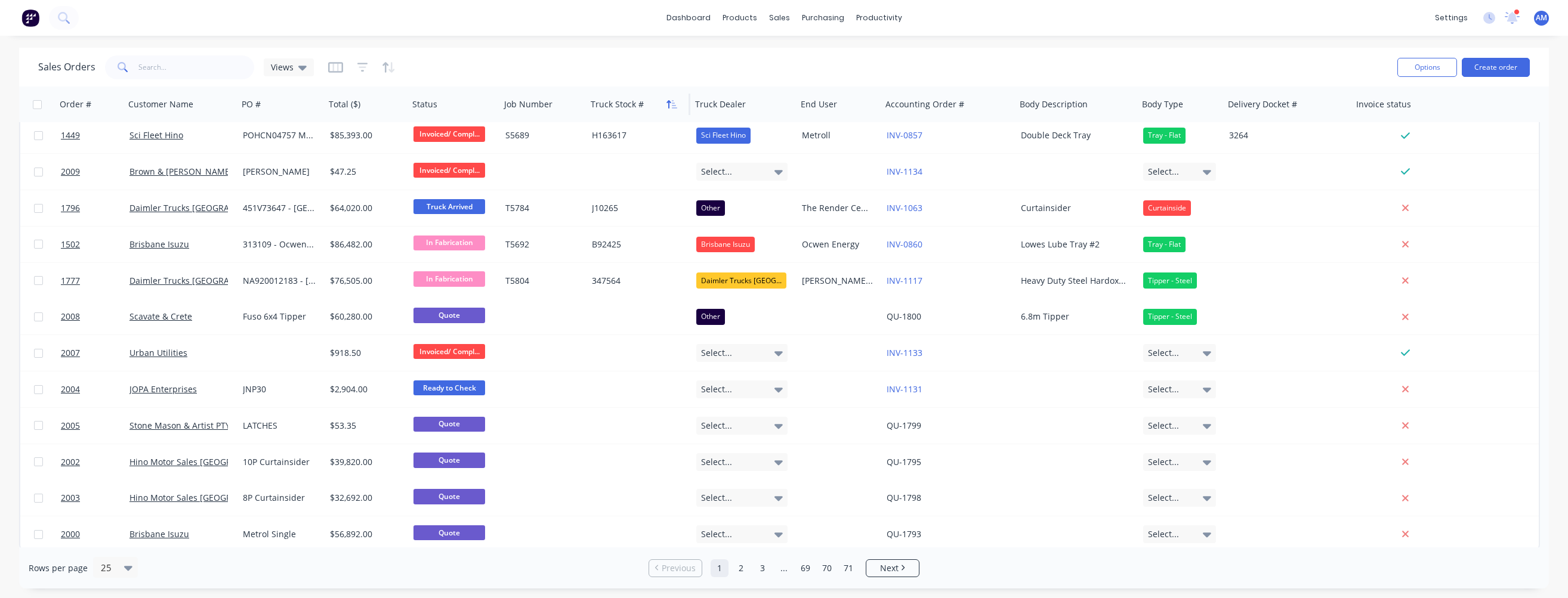
drag, startPoint x: 689, startPoint y: 100, endPoint x: 676, endPoint y: 100, distance: 13.0
click at [676, 100] on div "Order # Customer Name PO # Total ($) Status Job Number Truck Stock # Truck Deal…" at bounding box center [740, 104] width 1442 height 36
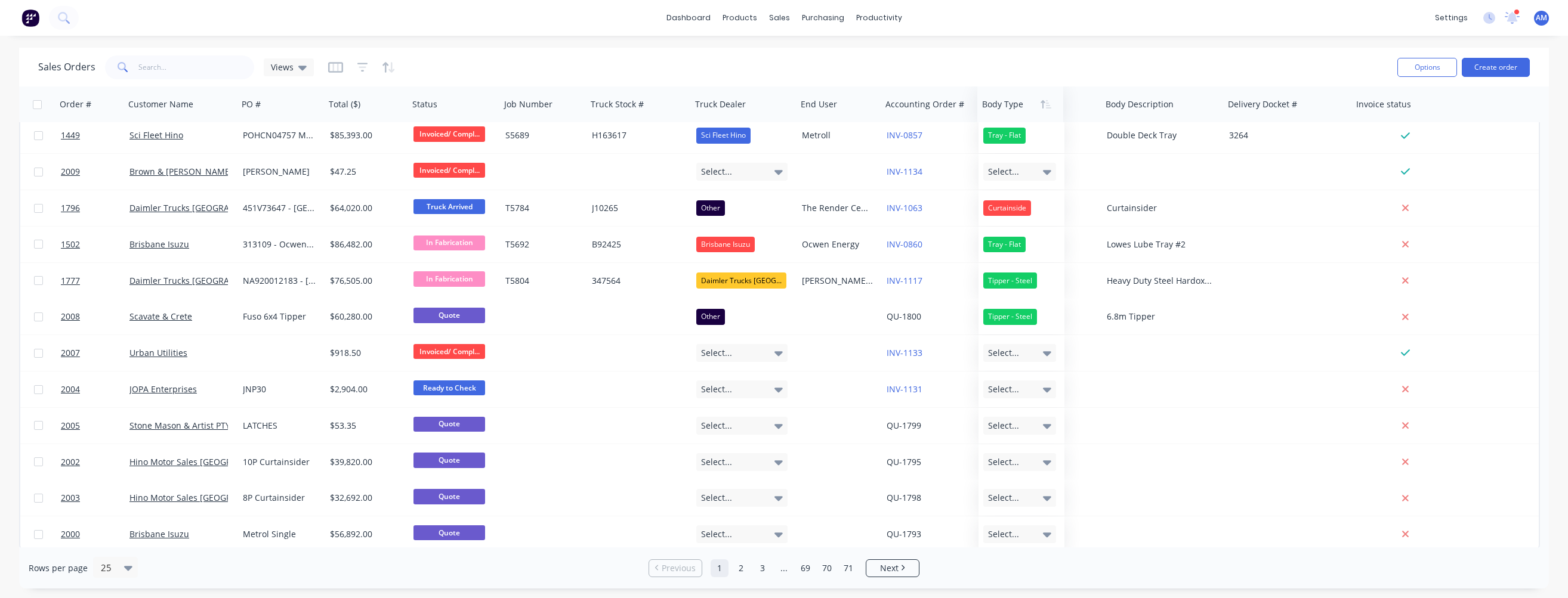
drag, startPoint x: 1170, startPoint y: 105, endPoint x: 1010, endPoint y: 106, distance: 160.0
click at [797, 106] on div at bounding box center [1018, 105] width 72 height 24
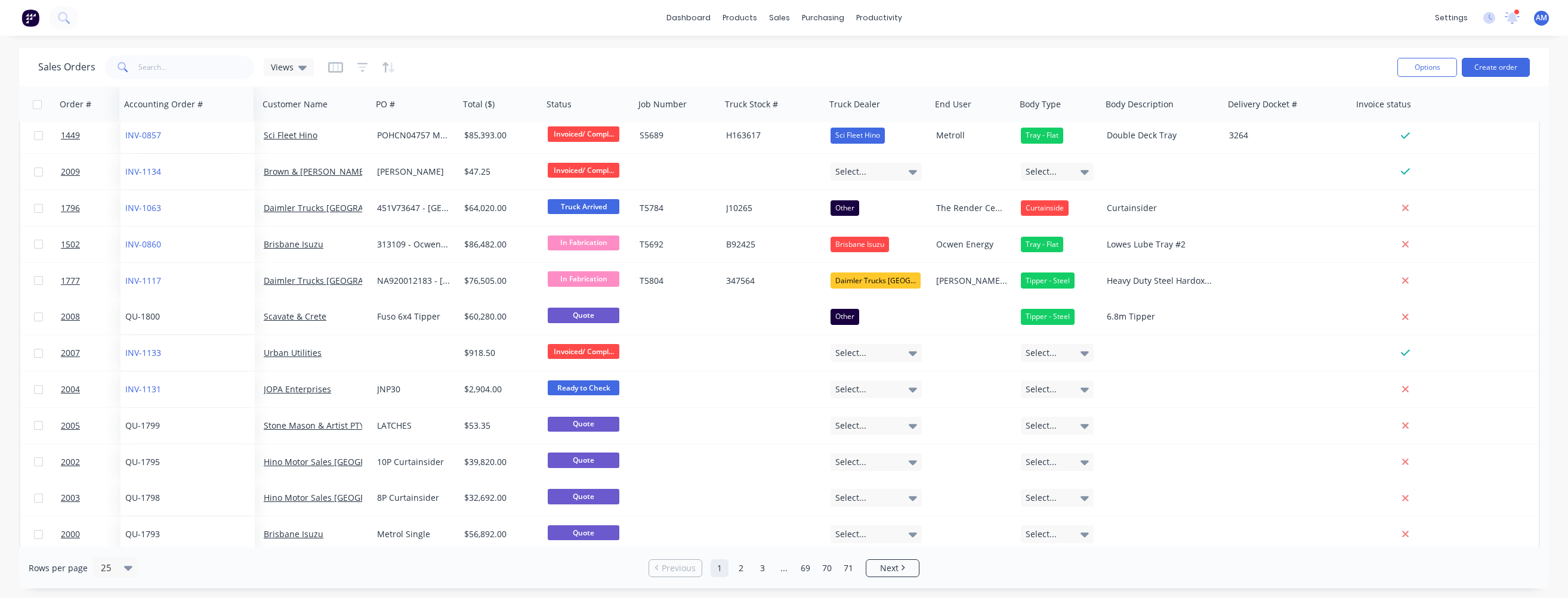
drag, startPoint x: 924, startPoint y: 107, endPoint x: 162, endPoint y: 93, distance: 762.1
click at [162, 92] on div "Accounting Order #" at bounding box center [187, 104] width 134 height 36
drag, startPoint x: 255, startPoint y: 103, endPoint x: 226, endPoint y: 102, distance: 29.0
click at [226, 102] on div "Accounting Order #" at bounding box center [191, 104] width 134 height 36
drag, startPoint x: 257, startPoint y: 97, endPoint x: 249, endPoint y: 97, distance: 8.0
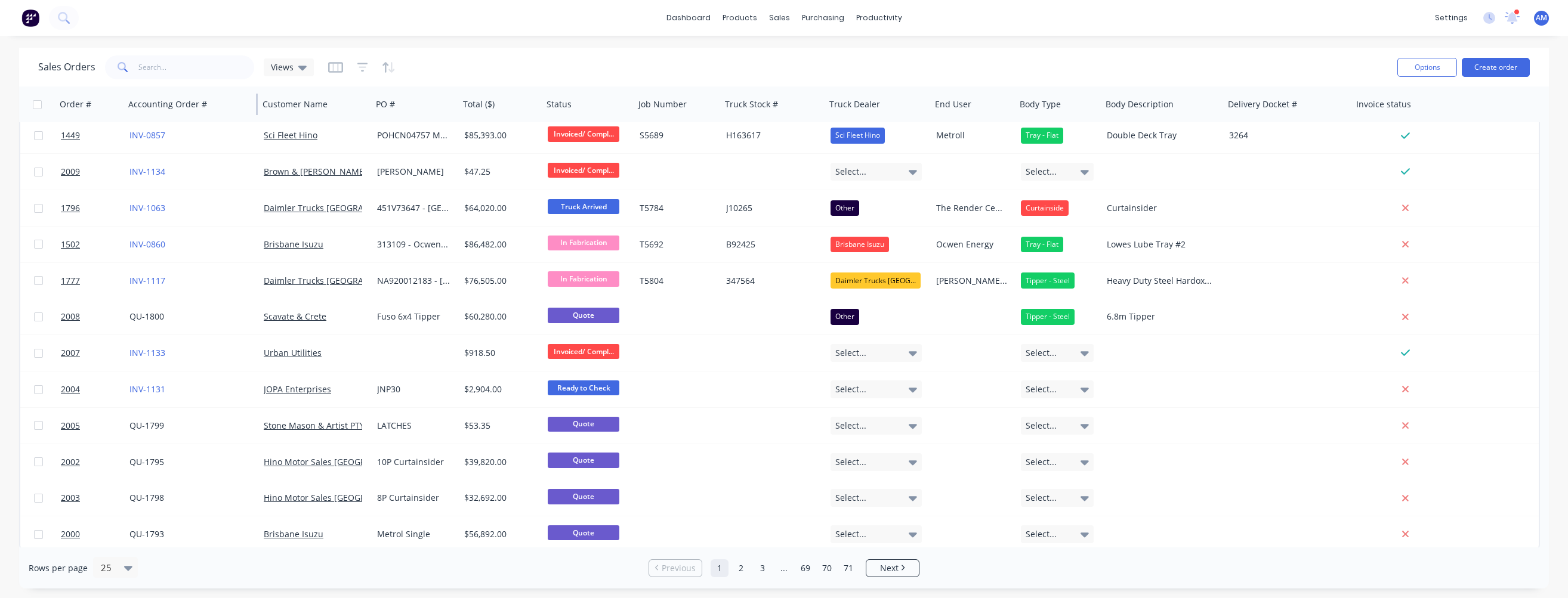
click at [249, 97] on div "Accounting Order #" at bounding box center [191, 104] width 134 height 36
drag, startPoint x: 823, startPoint y: 103, endPoint x: 797, endPoint y: 103, distance: 26.0
click at [797, 103] on div "Truck Stock #" at bounding box center [773, 104] width 105 height 36
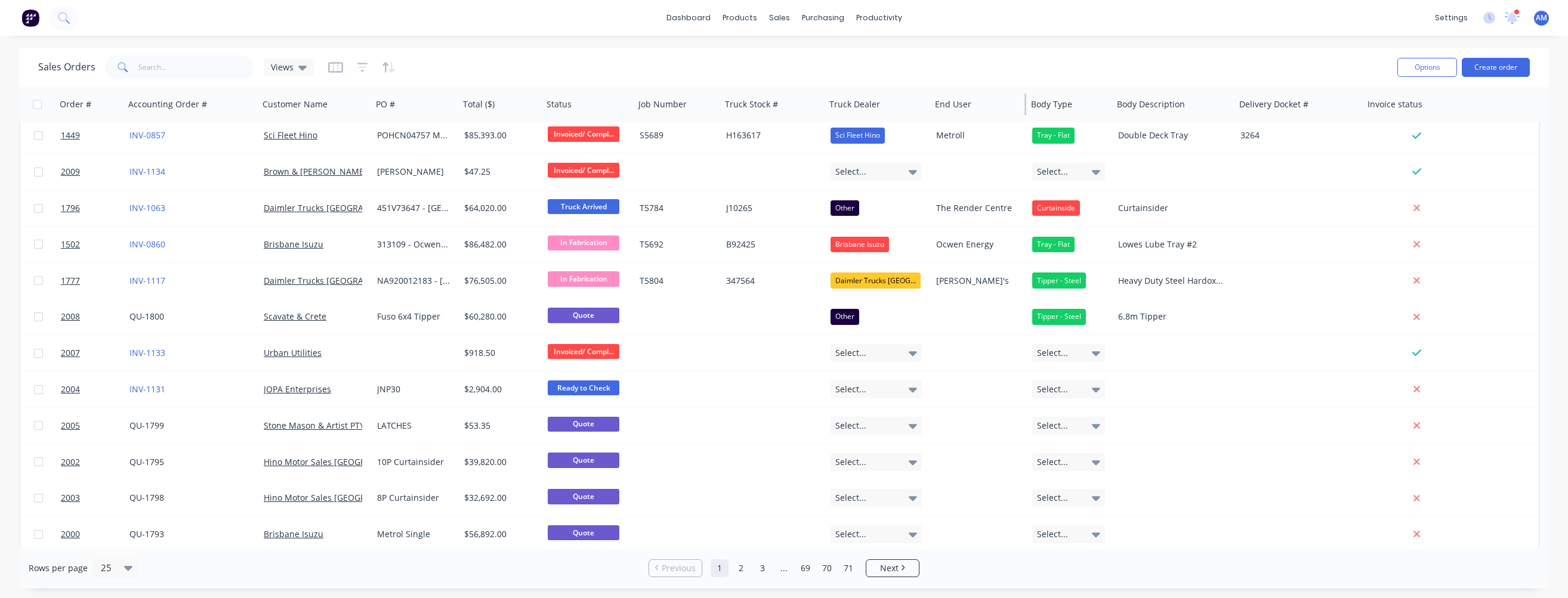
drag, startPoint x: 1012, startPoint y: 105, endPoint x: 1024, endPoint y: 103, distance: 12.2
click at [797, 103] on div at bounding box center [1025, 105] width 2 height 21
drag, startPoint x: 1361, startPoint y: 103, endPoint x: 1332, endPoint y: 102, distance: 29.0
click at [797, 102] on div "Delivery Docket #" at bounding box center [1298, 104] width 128 height 36
drag, startPoint x: 1232, startPoint y: 103, endPoint x: 1269, endPoint y: 102, distance: 37.0
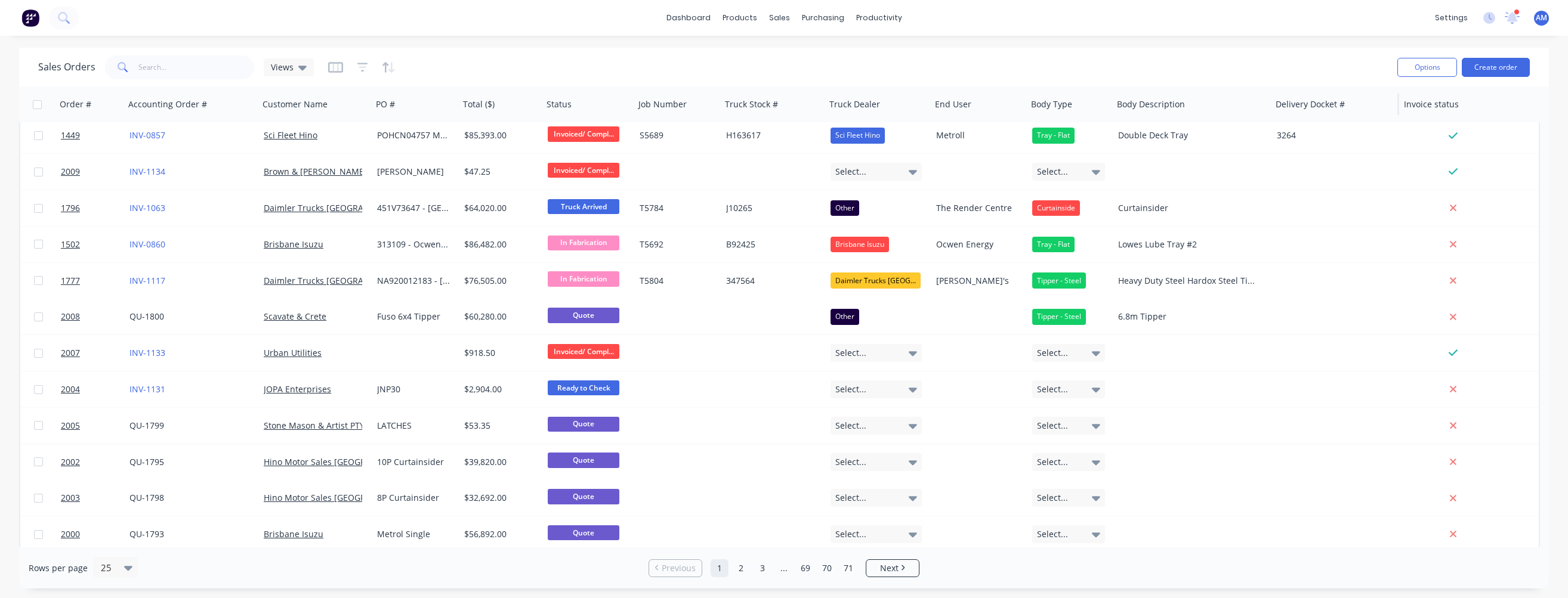
click at [797, 102] on div at bounding box center [1269, 105] width 2 height 21
drag, startPoint x: 1397, startPoint y: 101, endPoint x: 1363, endPoint y: 101, distance: 34.0
click at [797, 101] on div "Delivery Docket #" at bounding box center [1334, 104] width 128 height 36
click at [797, 103] on div at bounding box center [1265, 105] width 2 height 21
click at [303, 64] on icon at bounding box center [302, 68] width 8 height 13
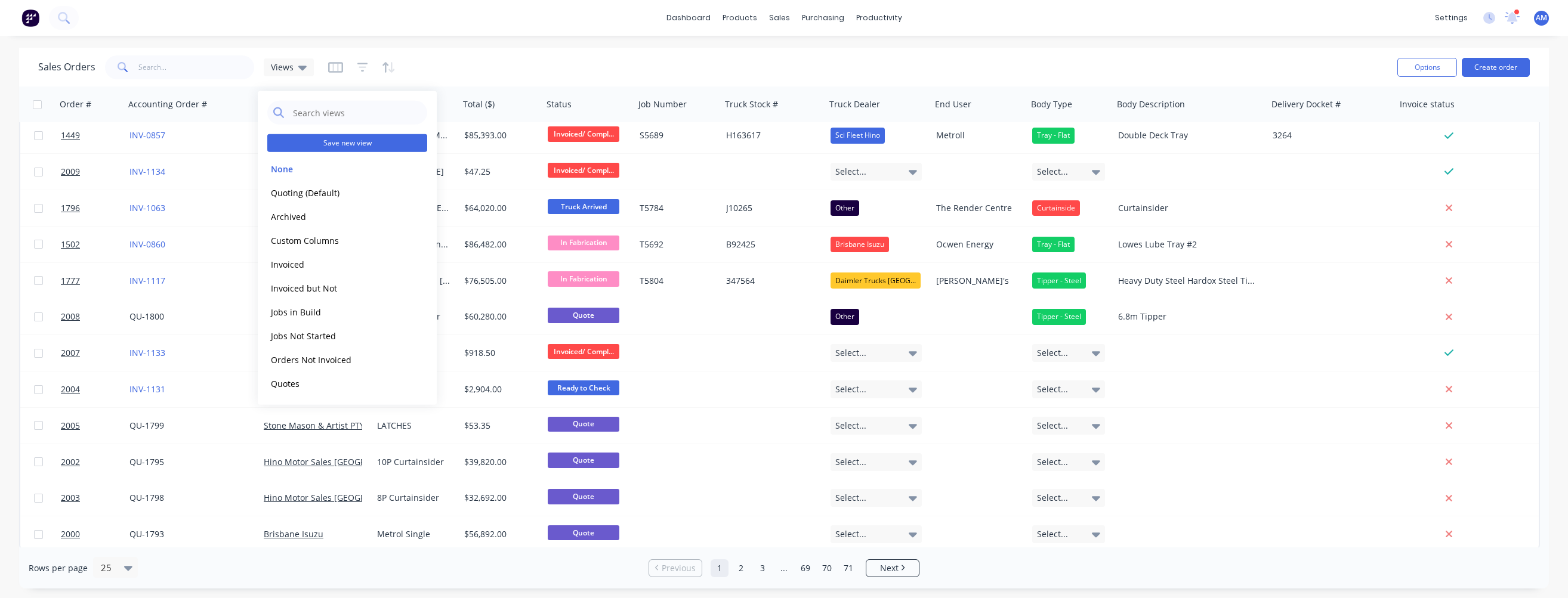
click at [315, 140] on button "Save new view" at bounding box center [347, 143] width 160 height 18
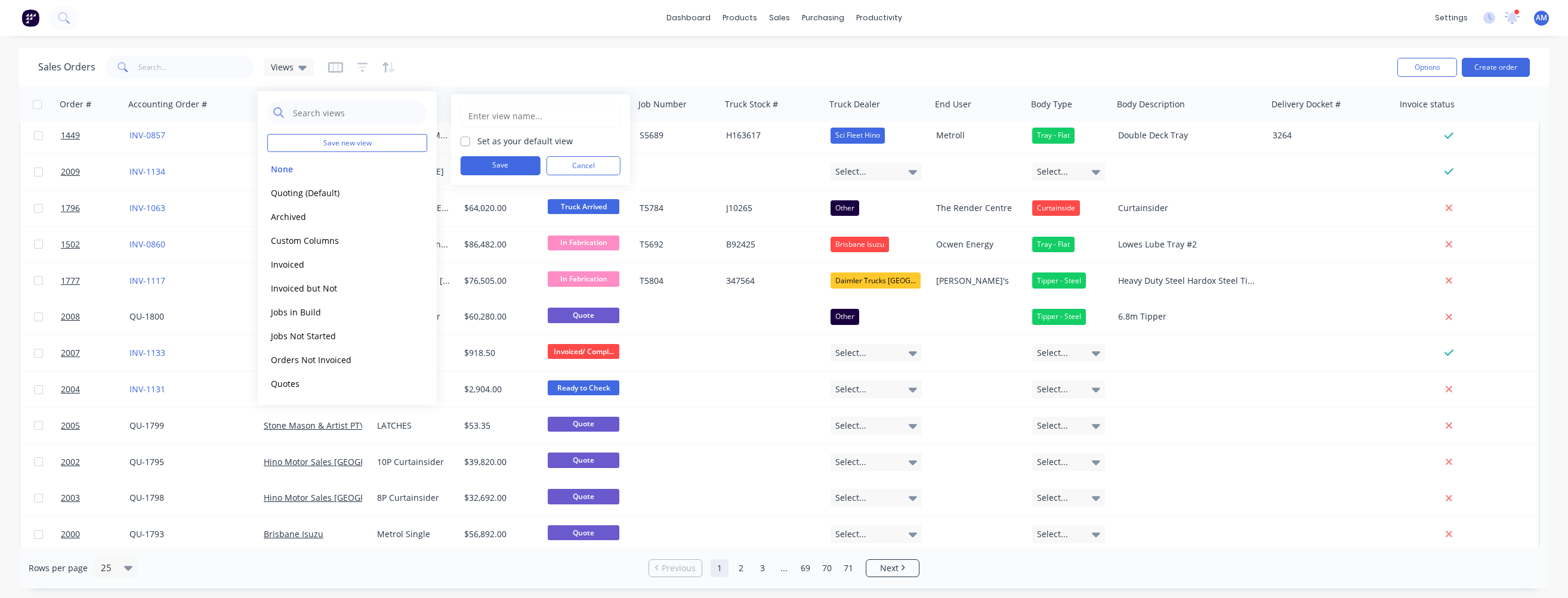
click at [490, 115] on input "text" at bounding box center [540, 116] width 147 height 23
type input "ALL"
click at [509, 162] on button "Save" at bounding box center [500, 166] width 80 height 19
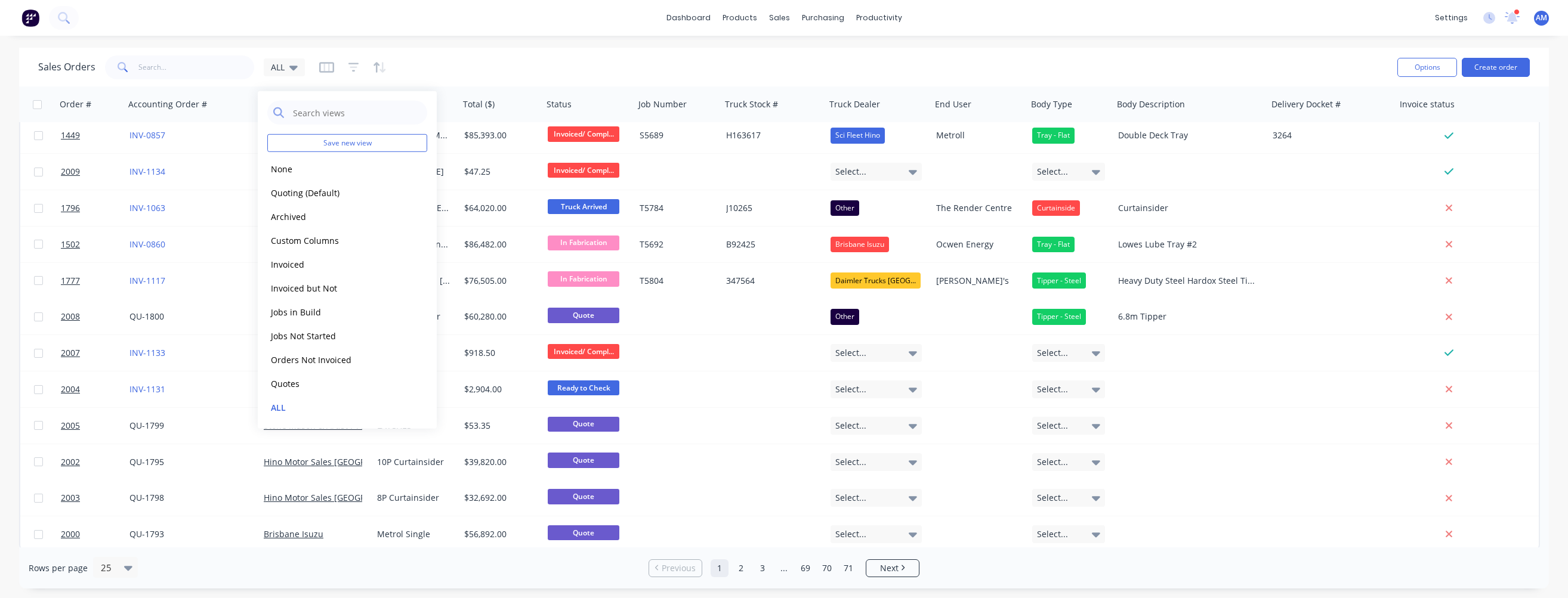
click at [779, 58] on div "Sales Orders ALL" at bounding box center [713, 67] width 1349 height 30
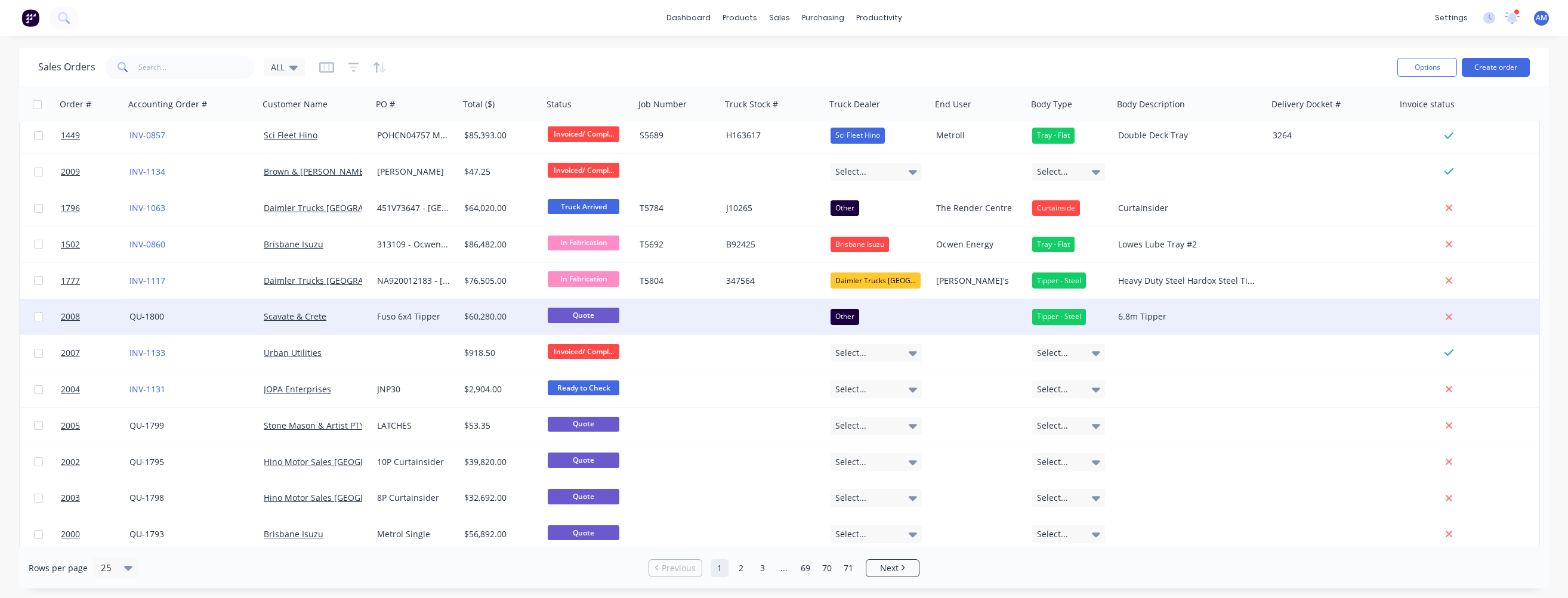
click at [395, 313] on div "Fuso 6x4 Tipper" at bounding box center [414, 317] width 74 height 12
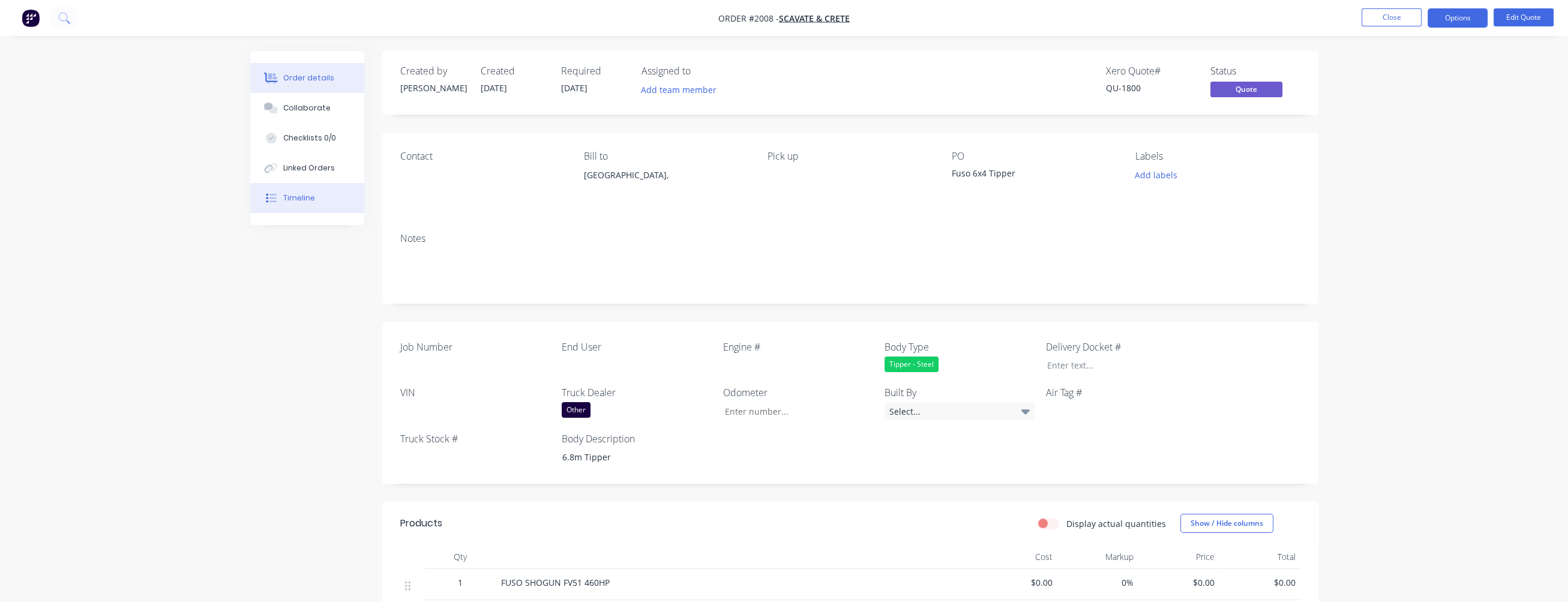
click at [310, 195] on div "Timeline" at bounding box center [298, 198] width 32 height 11
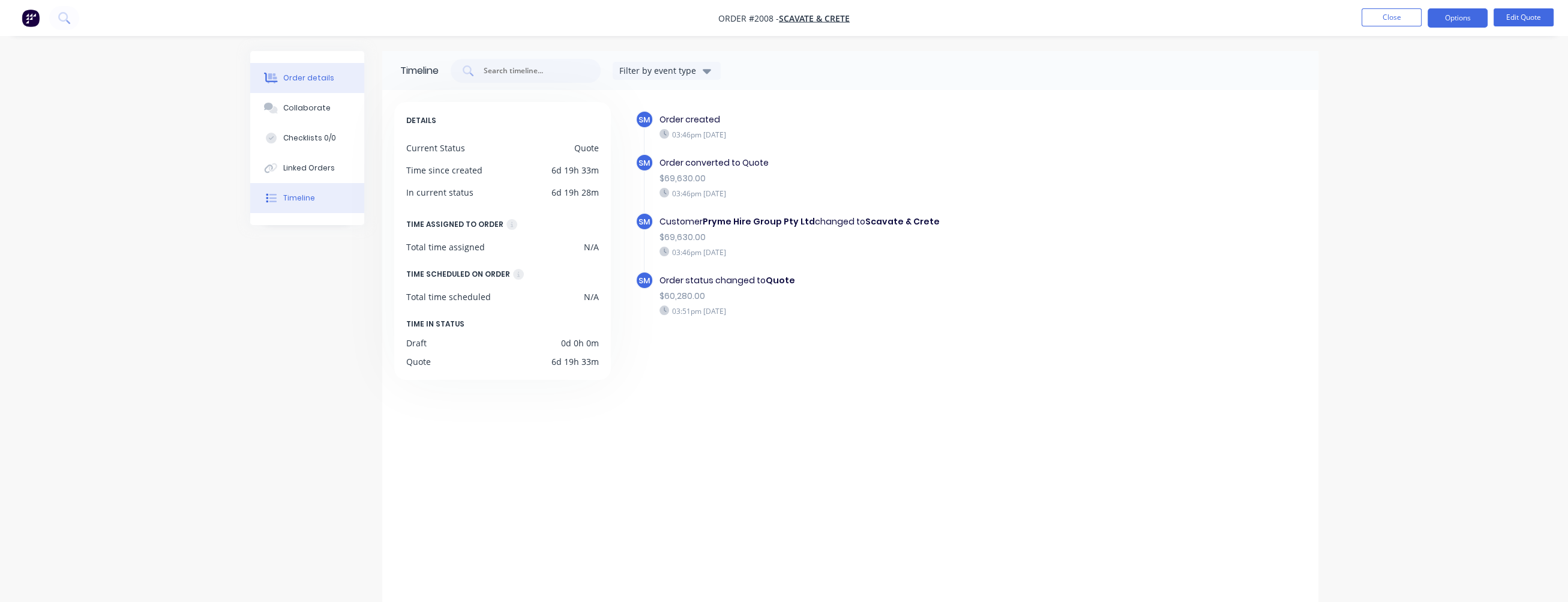
click at [309, 84] on button "Order details" at bounding box center [307, 78] width 114 height 30
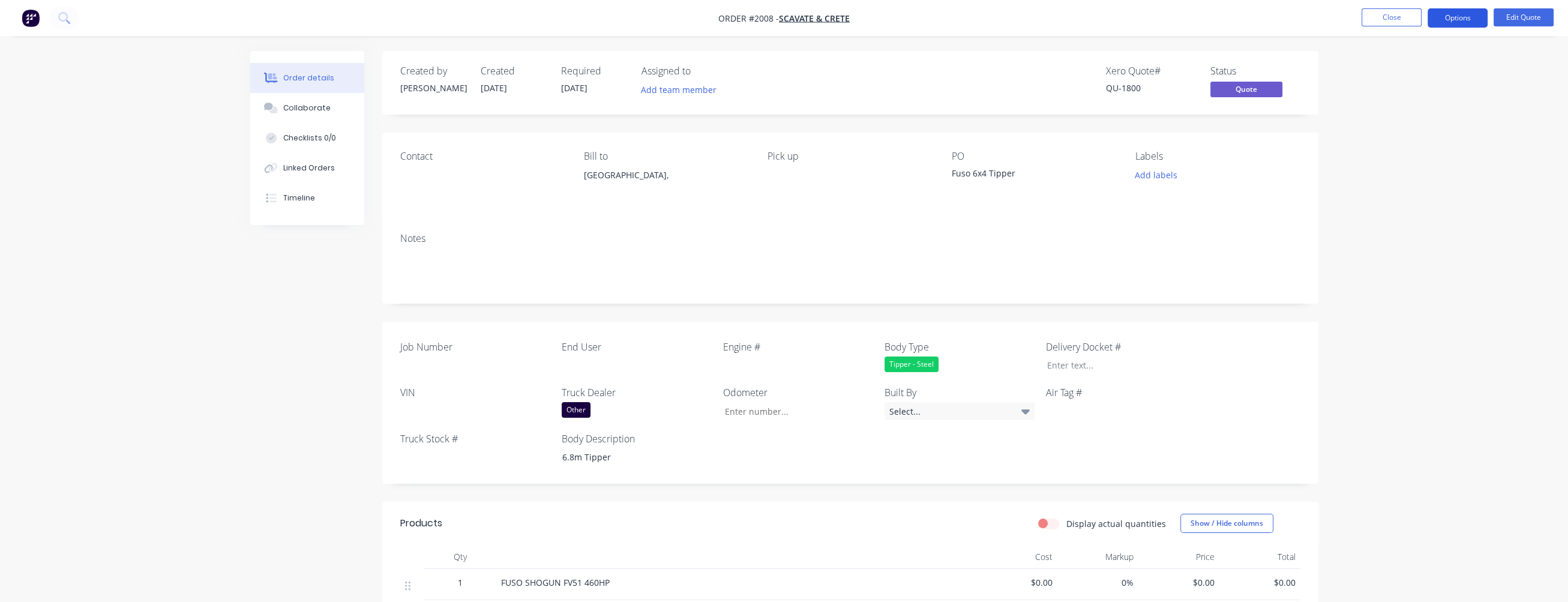
click at [802, 17] on button "Options" at bounding box center [1457, 18] width 60 height 19
click at [802, 14] on button "Edit Quote" at bounding box center [1523, 17] width 60 height 18
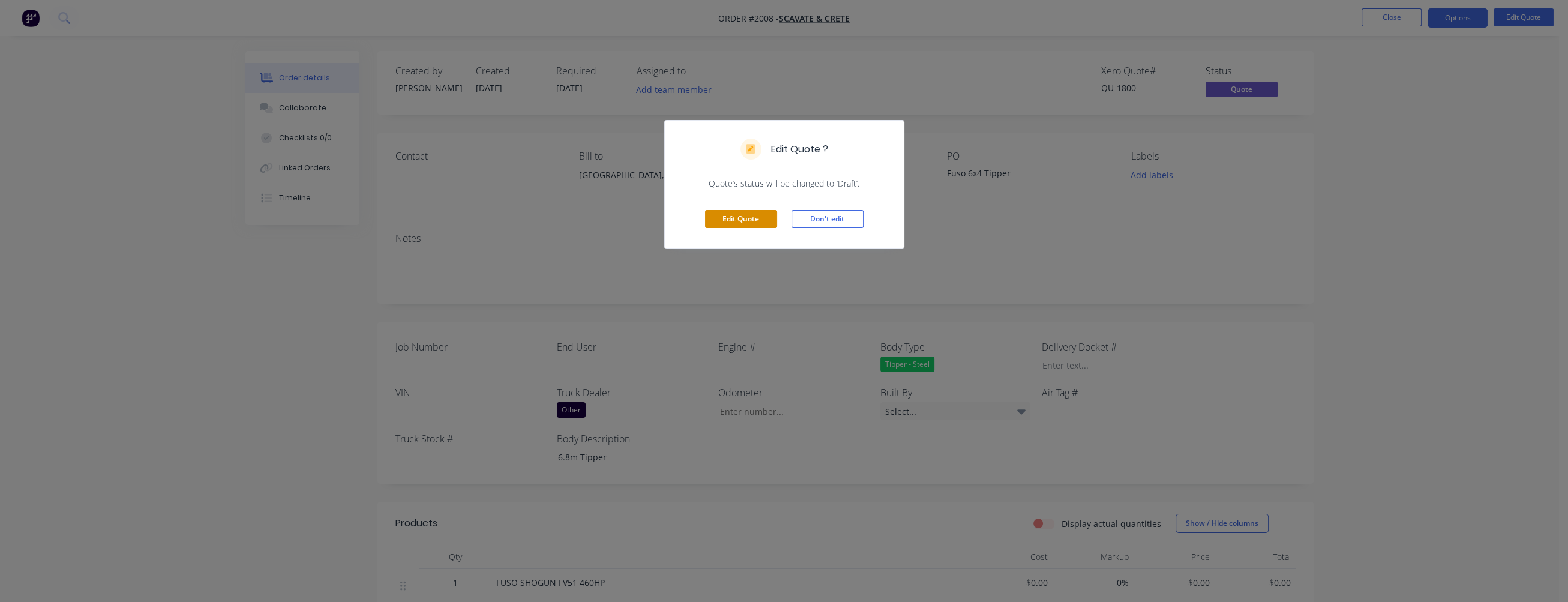
click at [739, 218] on button "Edit Quote" at bounding box center [741, 219] width 72 height 18
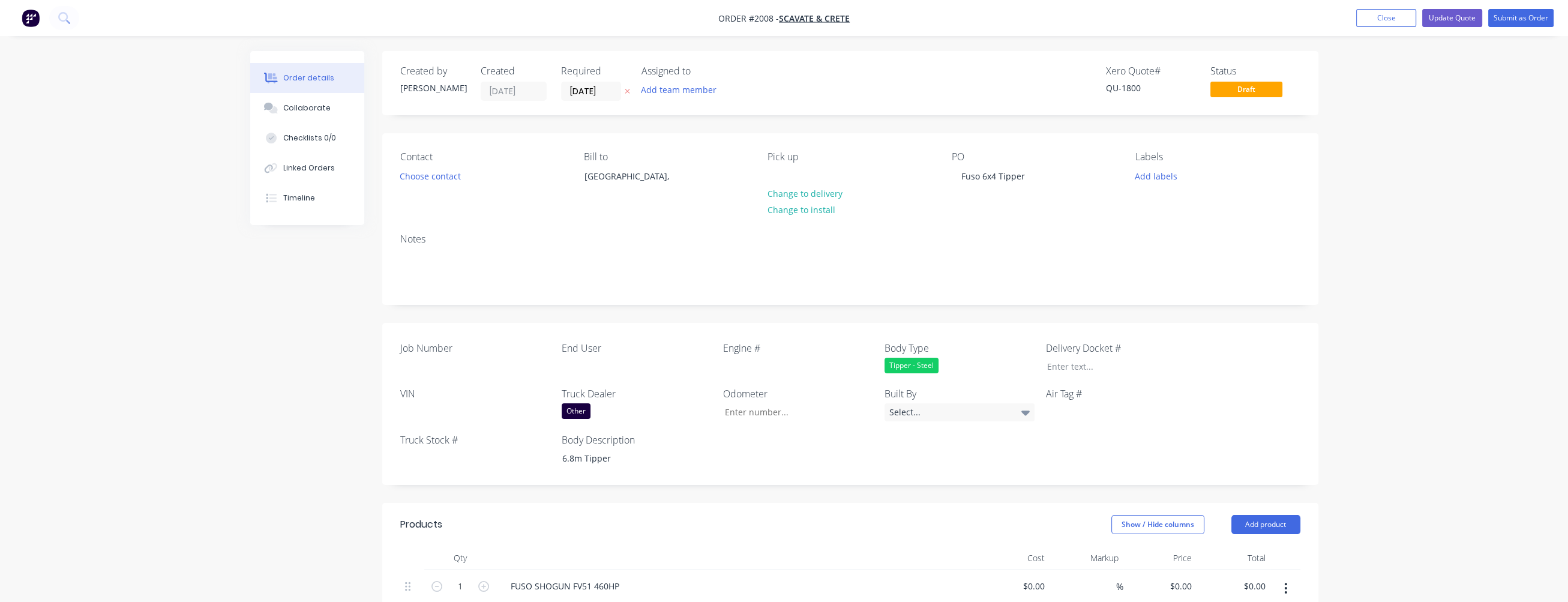
click at [802, 354] on div "Tipper - Steel" at bounding box center [912, 366] width 54 height 16
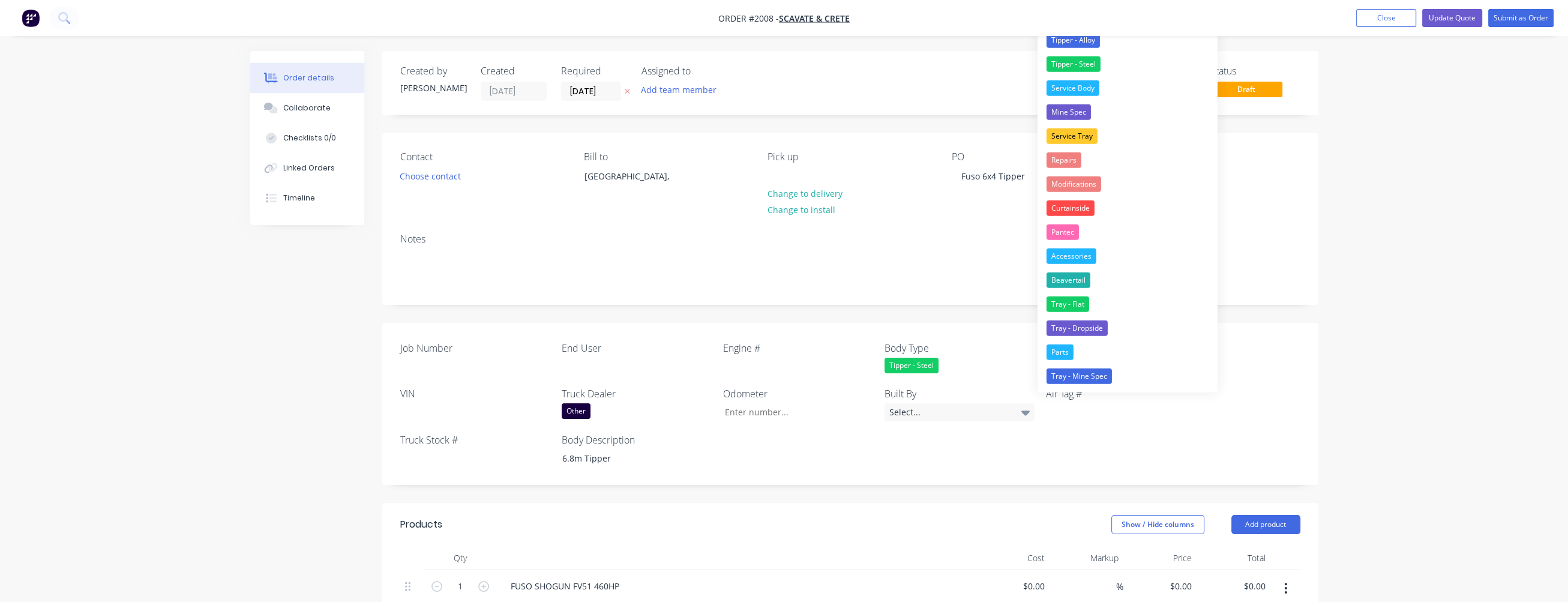
click at [802, 354] on div "Tipper - Steel" at bounding box center [960, 366] width 150 height 16
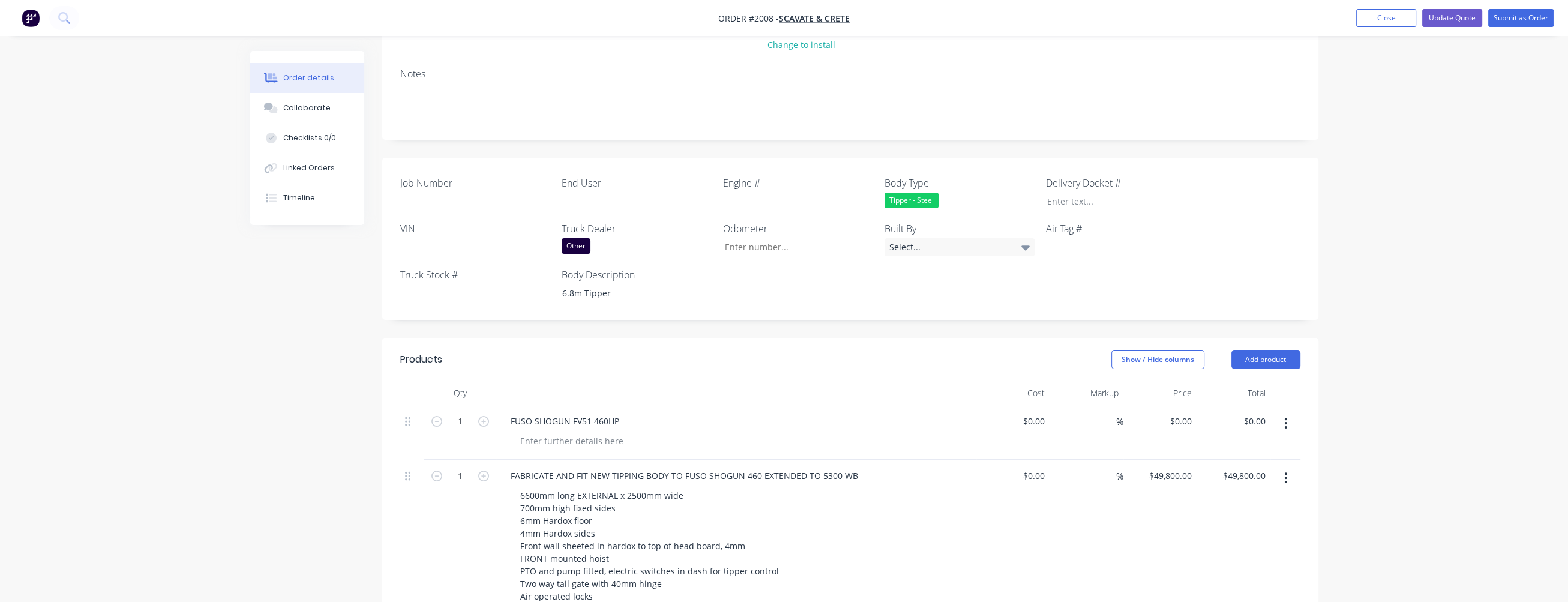
scroll to position [300, 0]
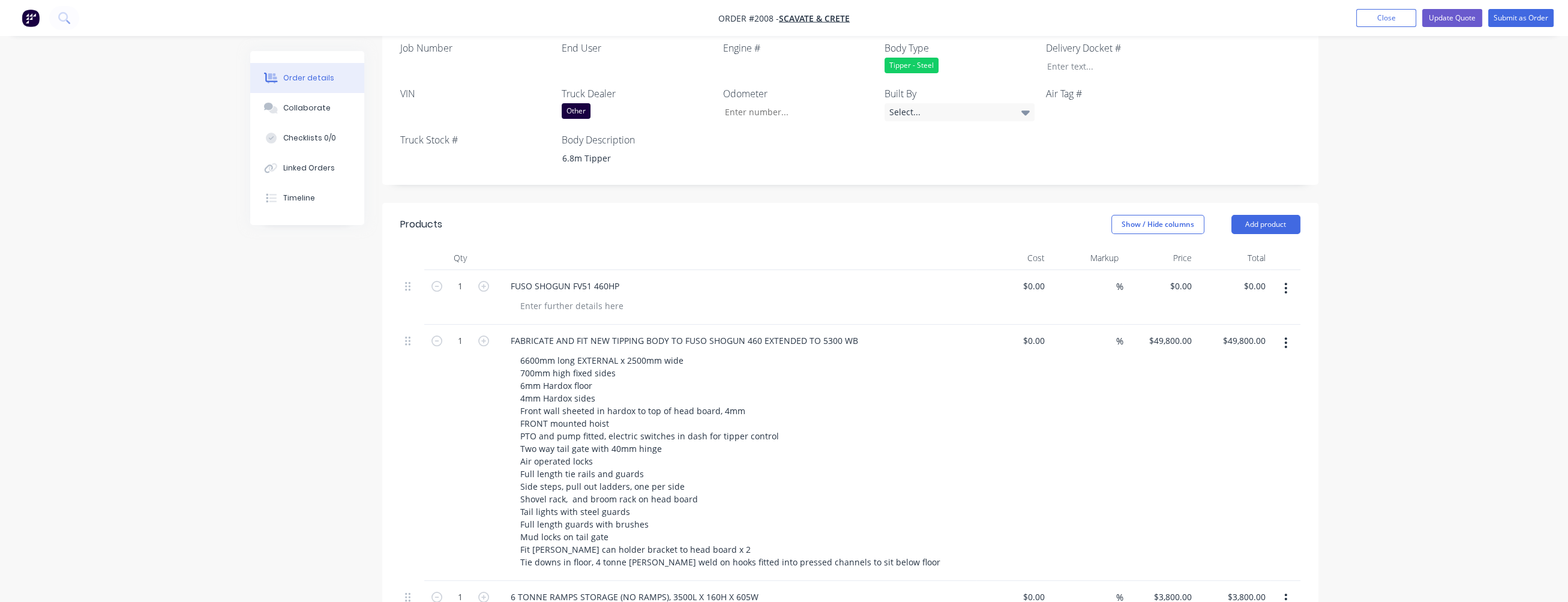
click at [802, 66] on div "Tipper - Steel" at bounding box center [960, 65] width 150 height 16
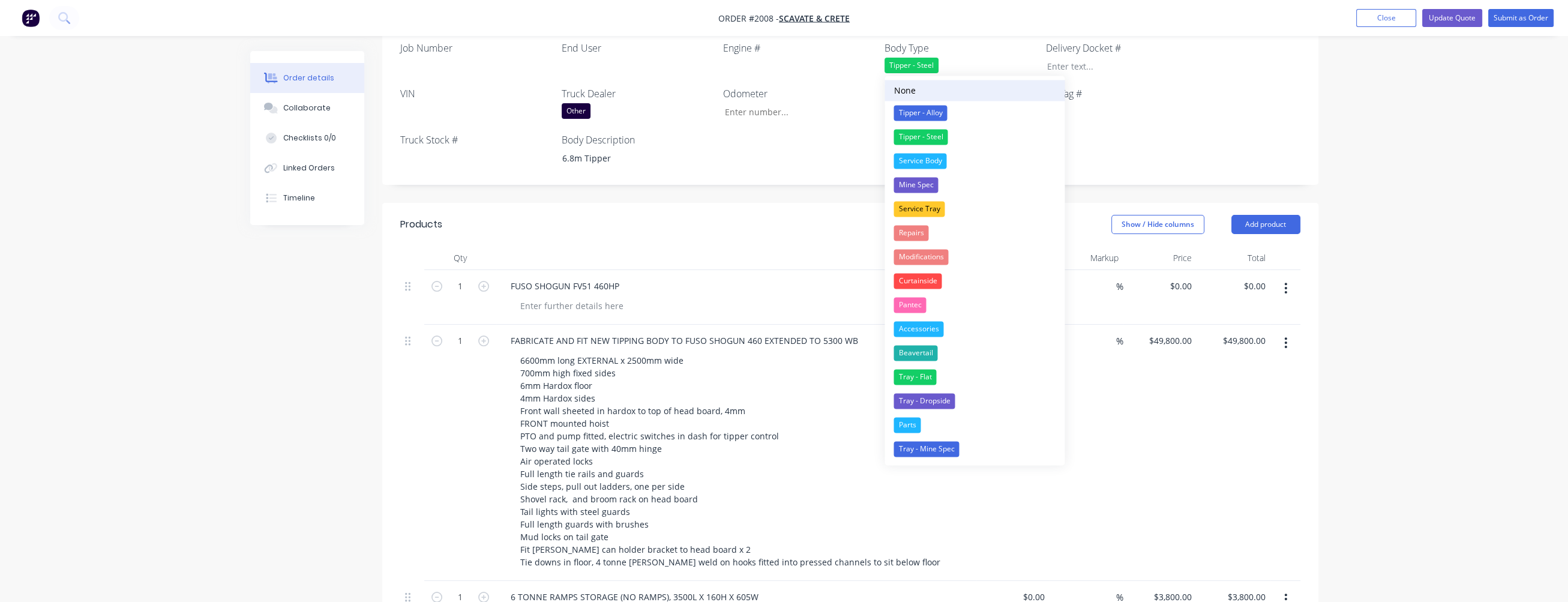
click at [802, 86] on button "None" at bounding box center [974, 90] width 180 height 21
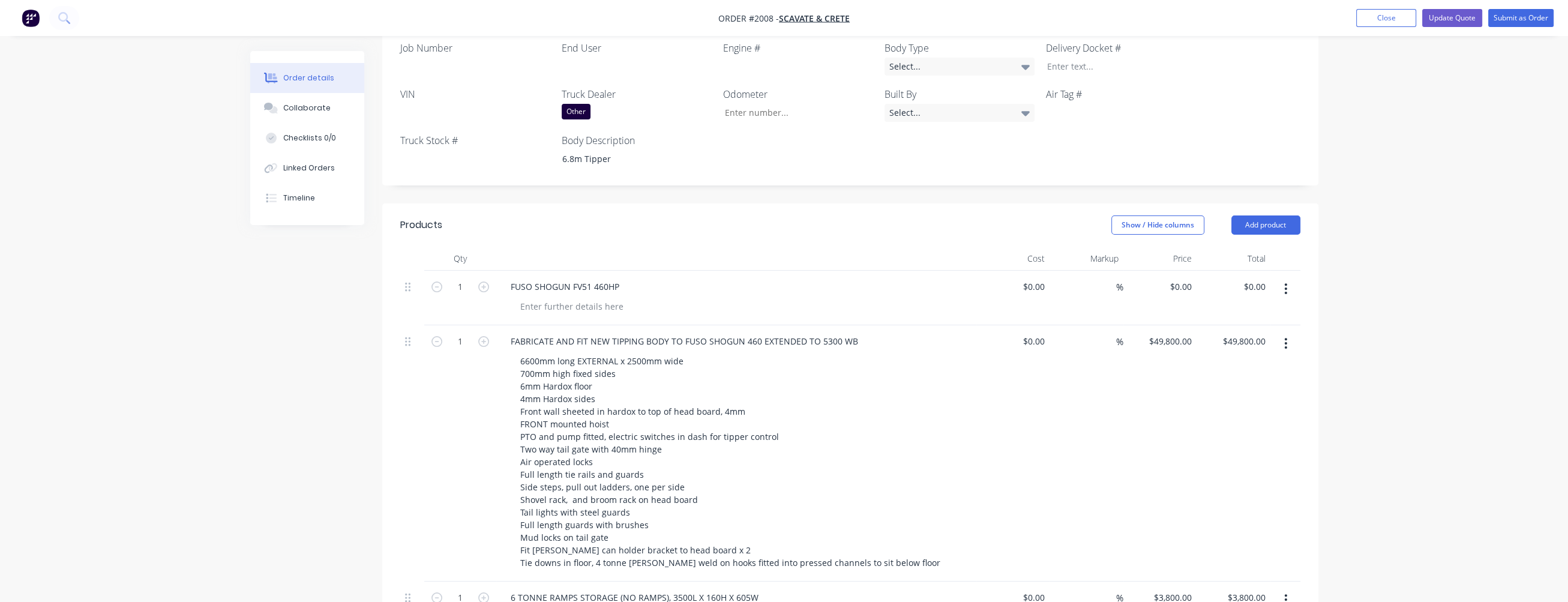
click at [609, 110] on div "Other" at bounding box center [637, 111] width 150 height 16
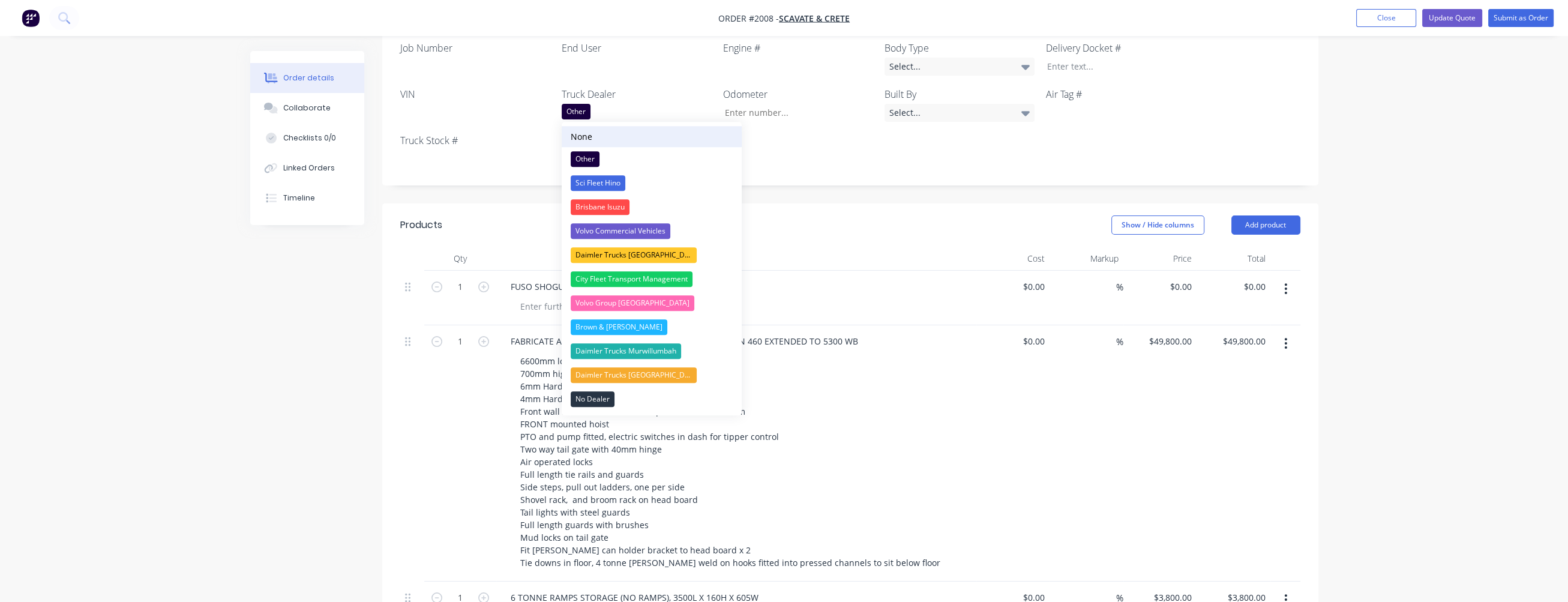
click at [596, 134] on button "None" at bounding box center [652, 136] width 180 height 21
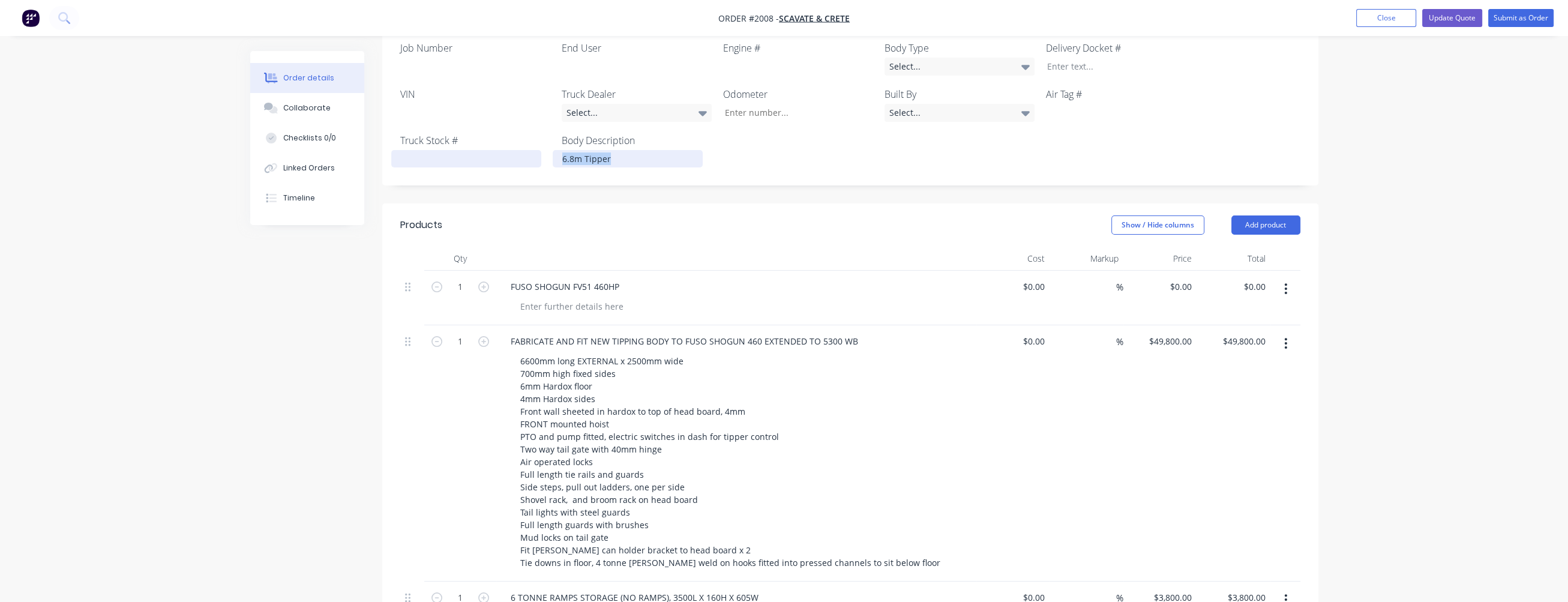
drag, startPoint x: 617, startPoint y: 163, endPoint x: 539, endPoint y: 158, distance: 78.2
click at [539, 158] on div "Job Number End User Engine # Body Type Select... Delivery Docket # VIN Truck De…" at bounding box center [850, 104] width 936 height 163
click at [750, 149] on div "Job Number End User Engine # Body Type Select... Delivery Docket # VIN Truck De…" at bounding box center [850, 104] width 936 height 163
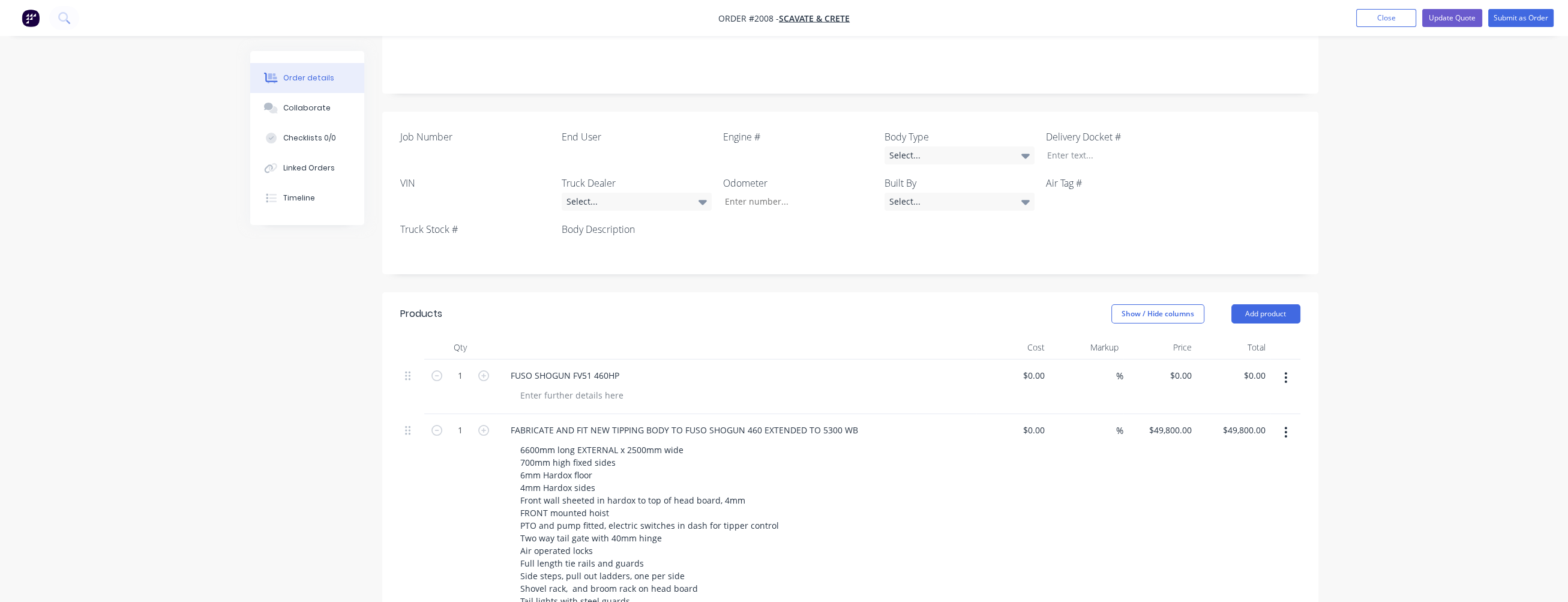
scroll to position [240, 0]
